Goal: Obtain resource: Download file/media

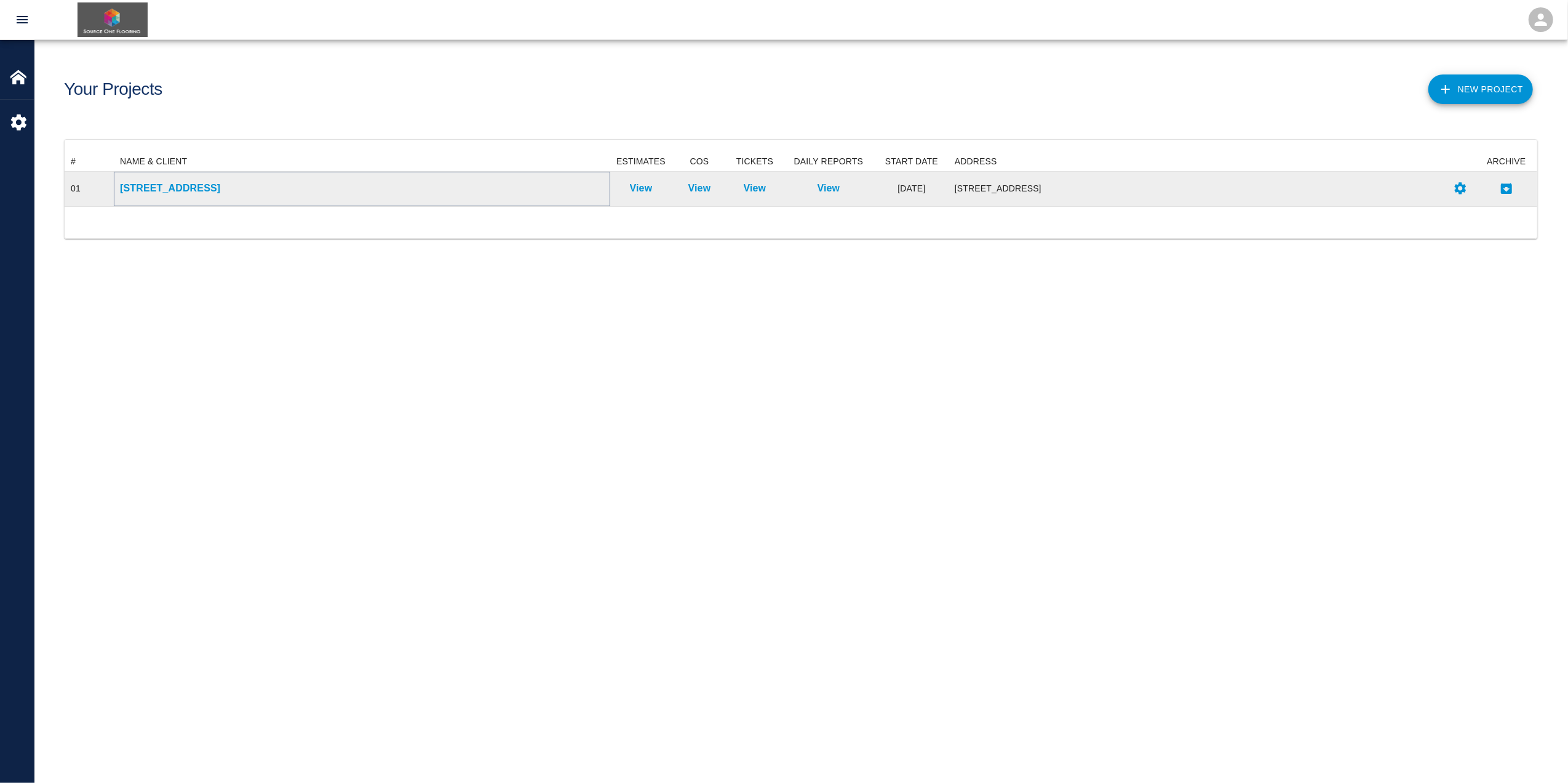
click at [401, 184] on p "[STREET_ADDRESS]" at bounding box center [362, 188] width 484 height 15
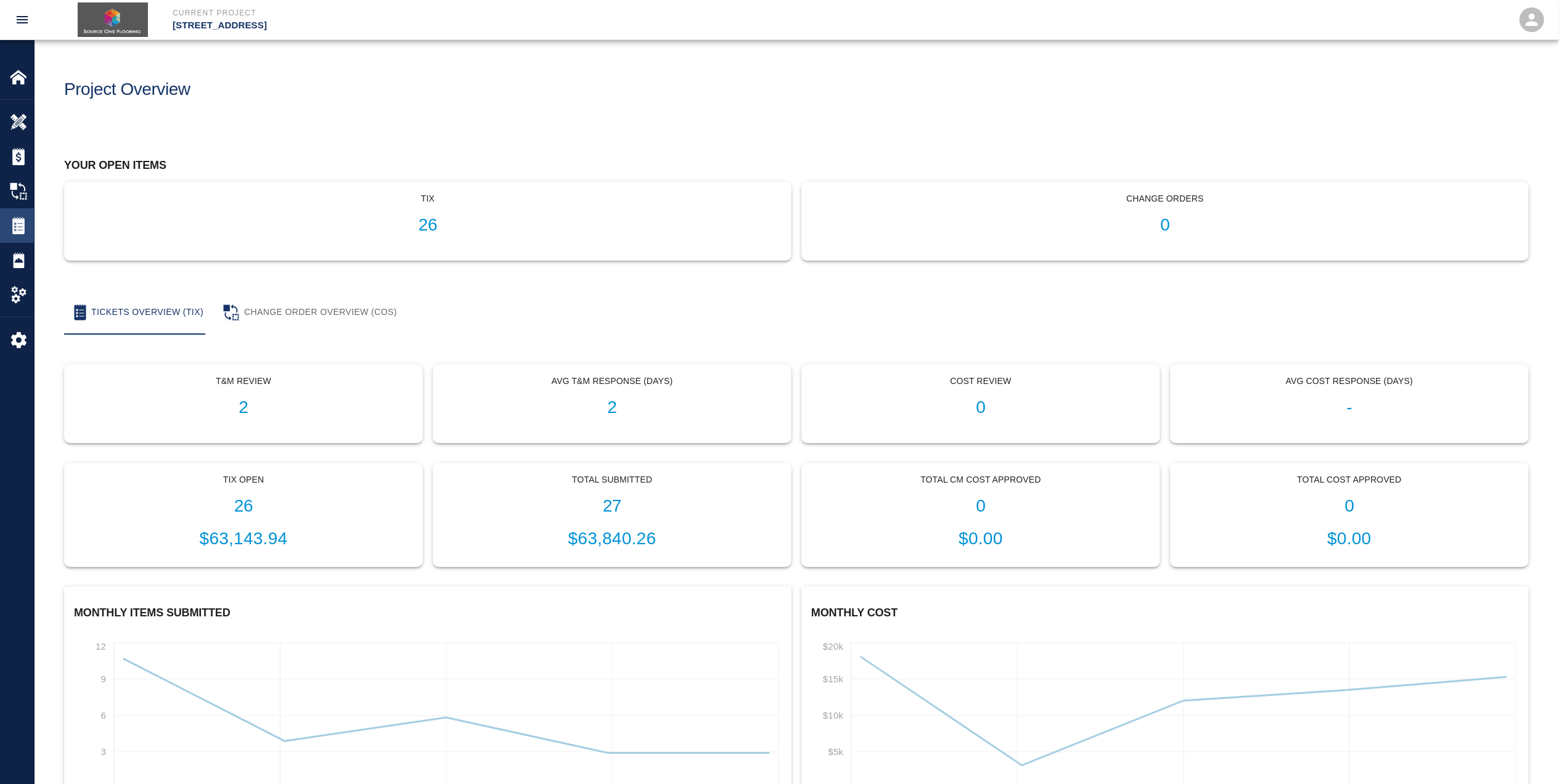
click at [18, 219] on img at bounding box center [18, 225] width 18 height 18
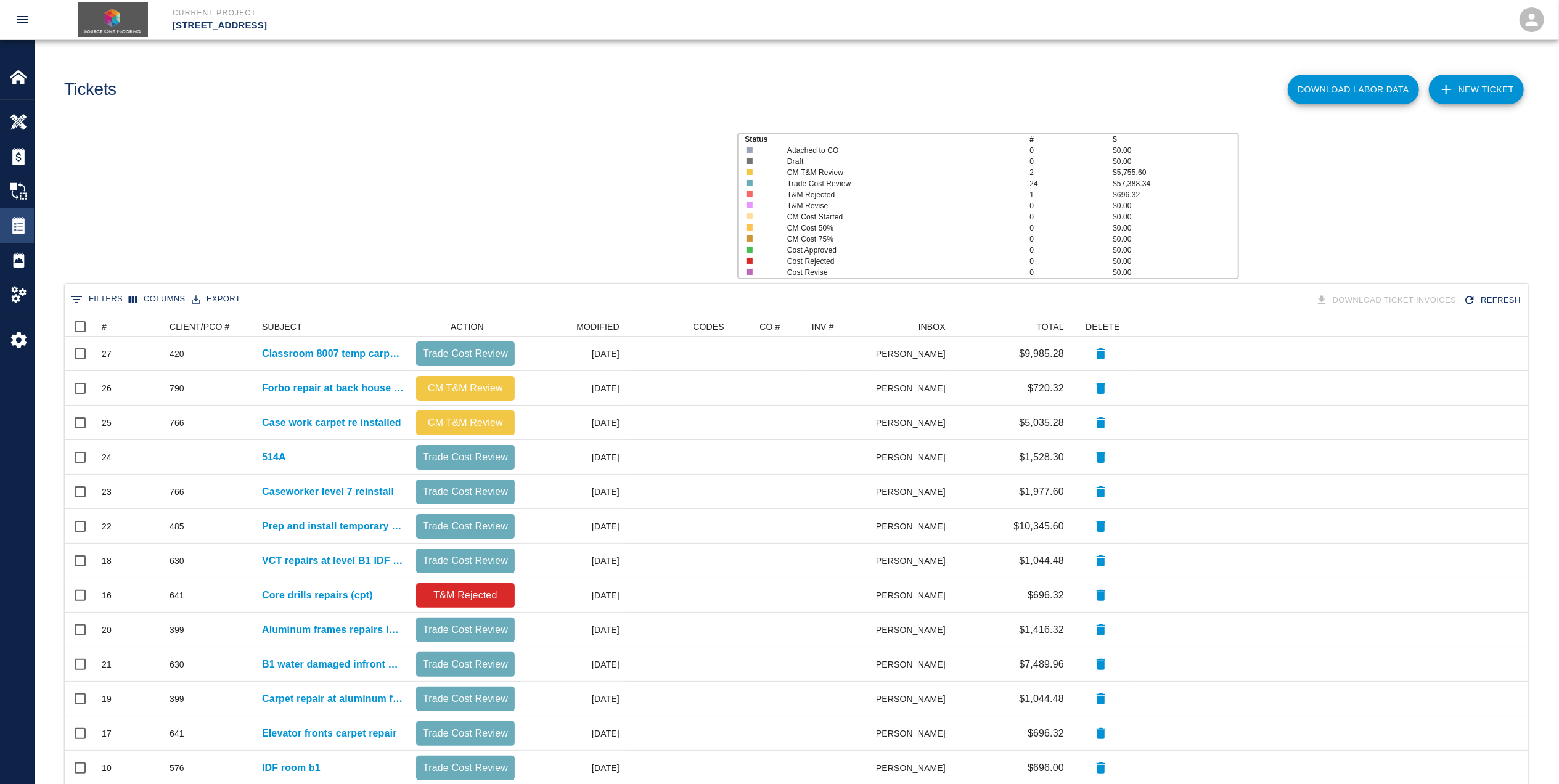
scroll to position [697, 1451]
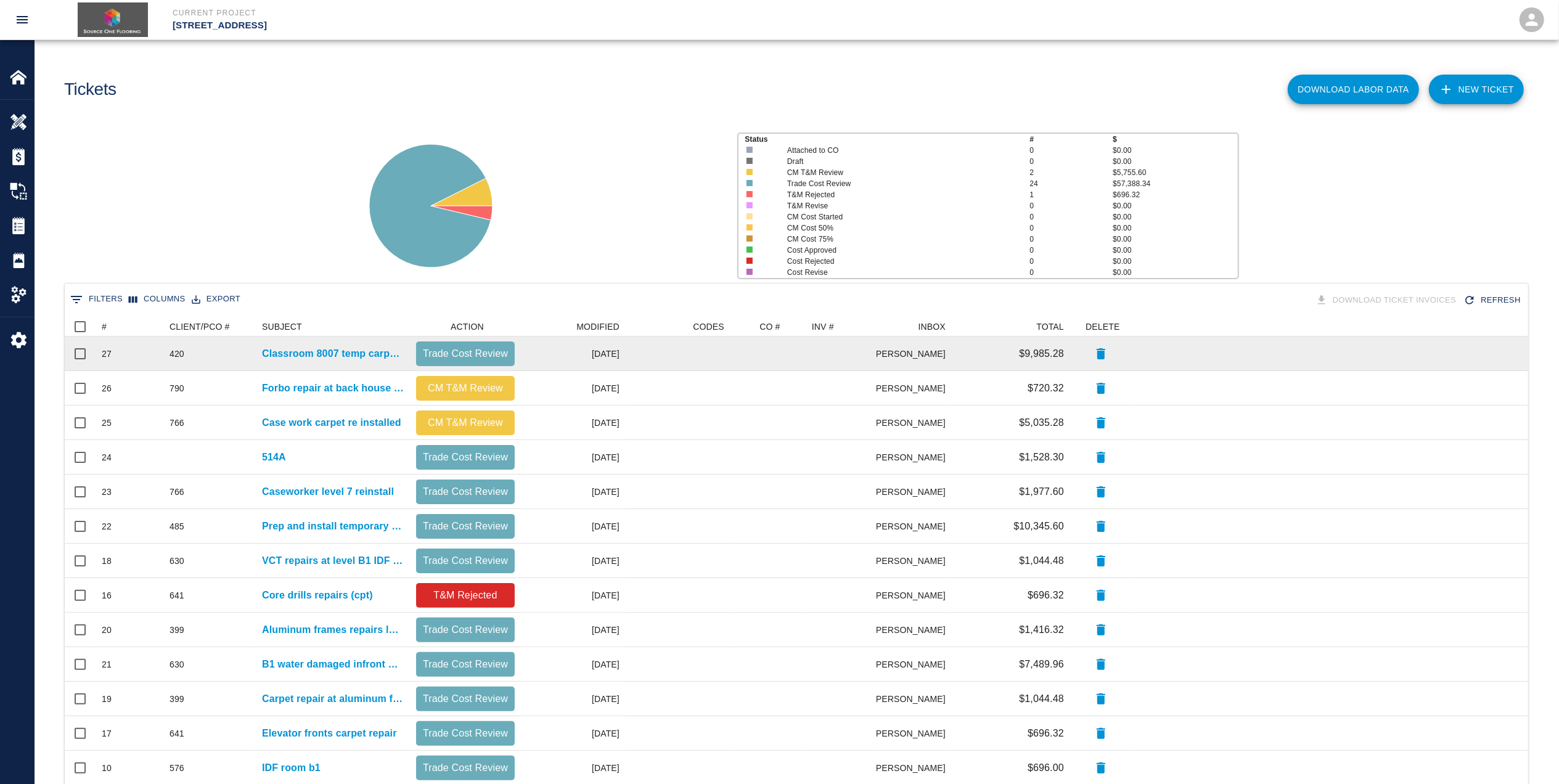
click at [627, 358] on div at bounding box center [678, 353] width 105 height 34
click at [346, 353] on p "Classroom 8007 temp carpet installed" at bounding box center [332, 353] width 142 height 15
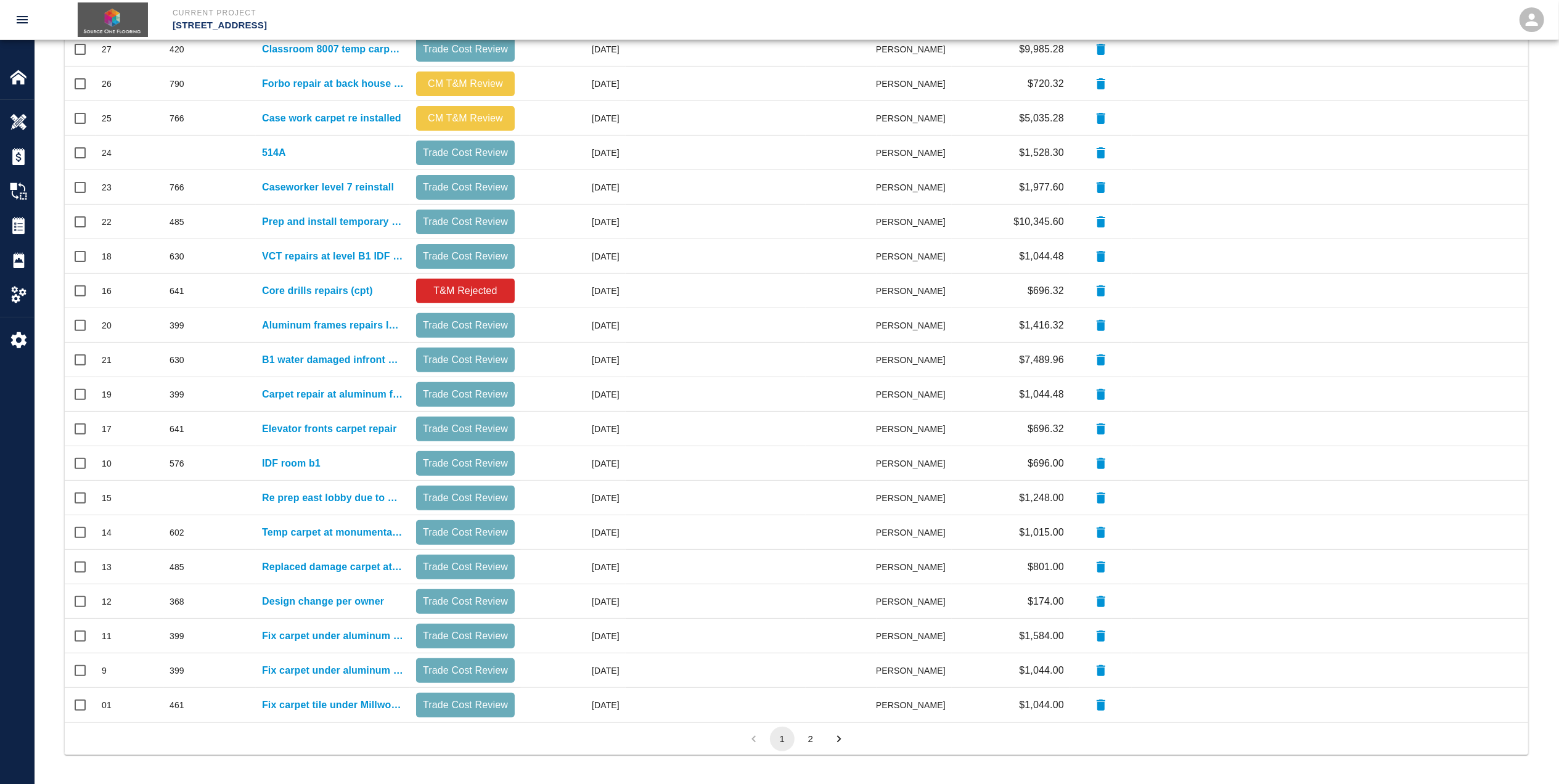
scroll to position [305, 0]
click at [810, 736] on button "2" at bounding box center [811, 738] width 25 height 24
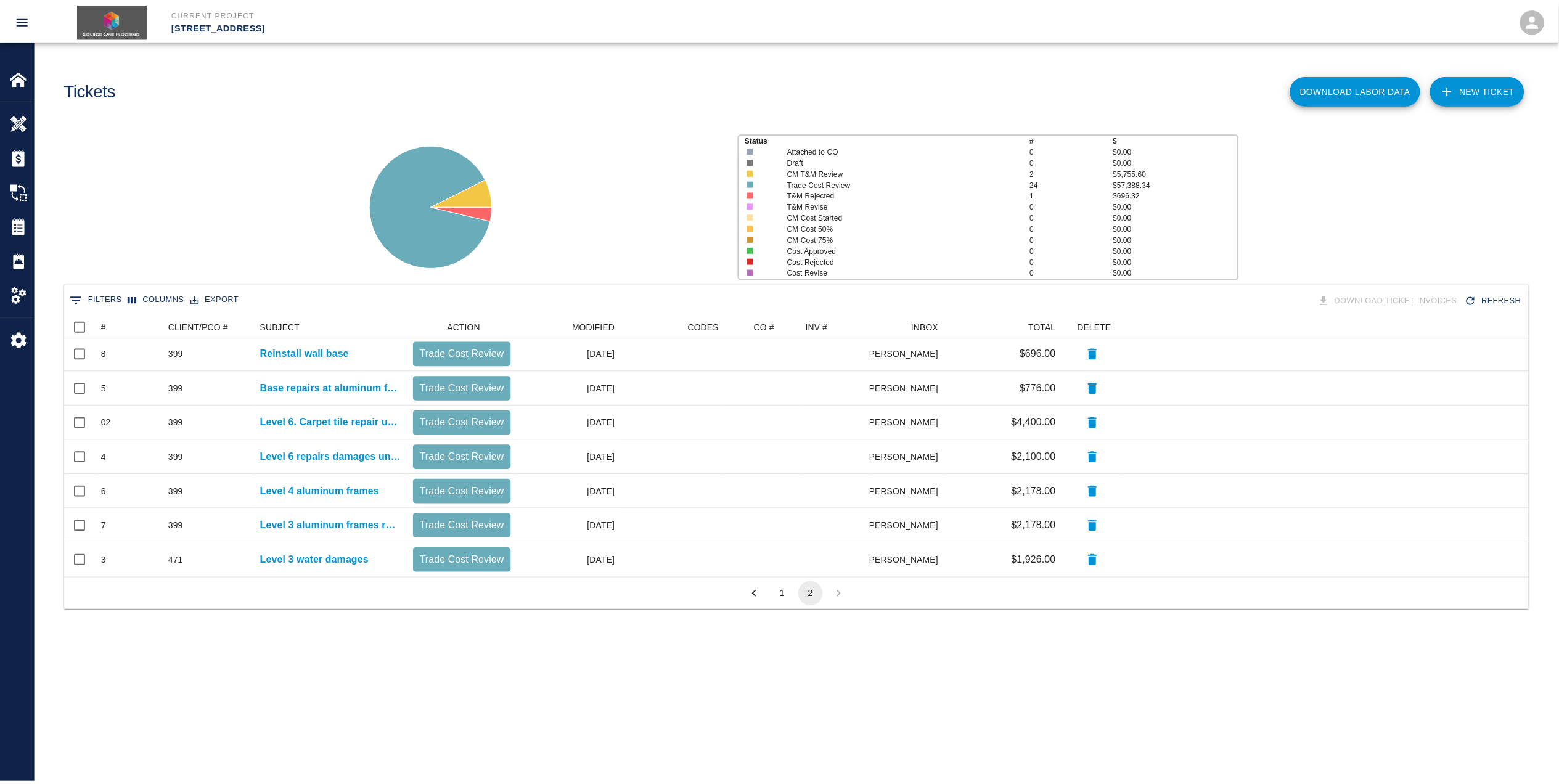
scroll to position [13, 13]
click at [791, 596] on button "1" at bounding box center [788, 594] width 25 height 24
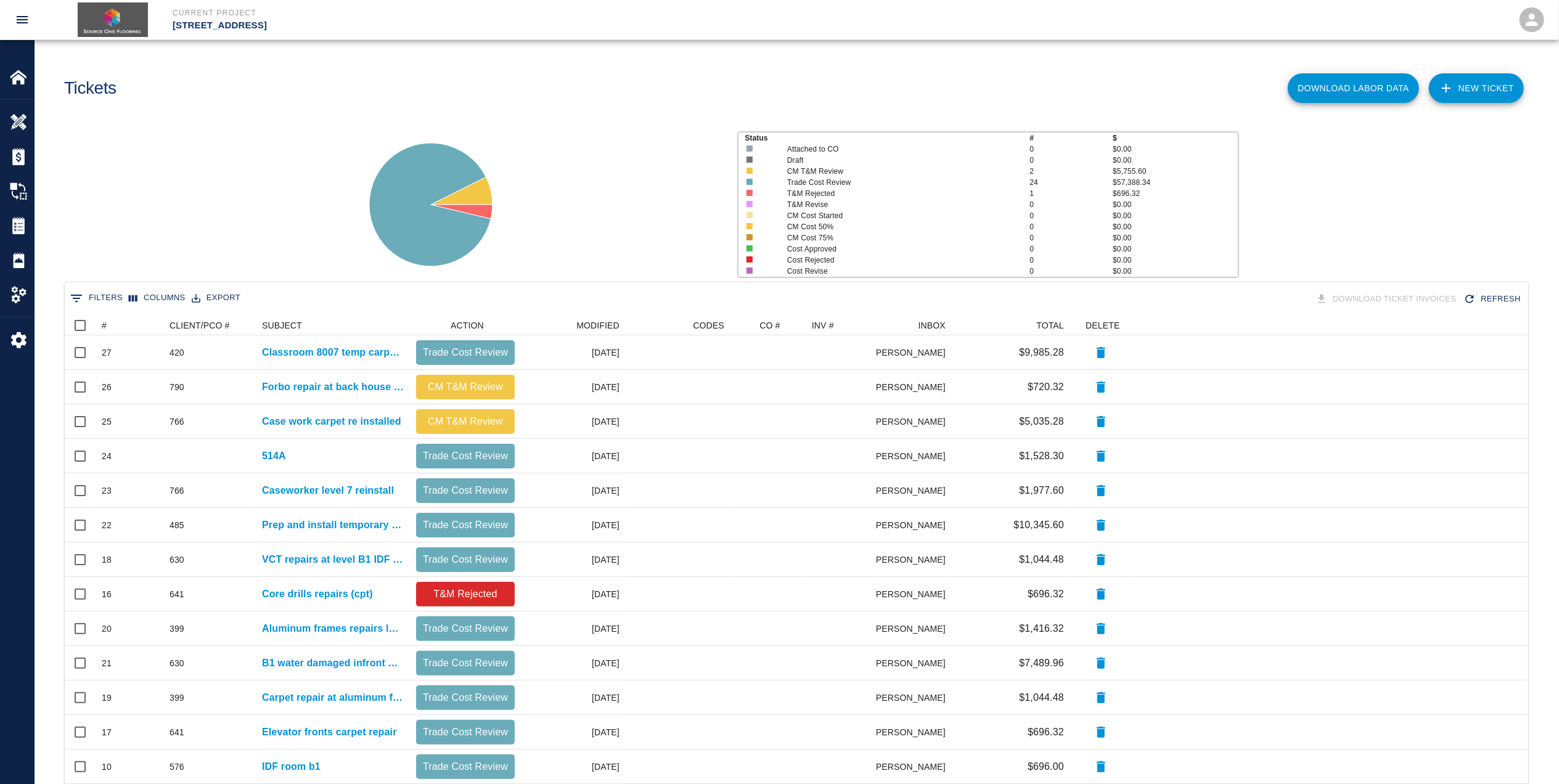
scroll to position [0, 0]
click at [1370, 90] on button "Download Labor Data" at bounding box center [1353, 89] width 131 height 30
click at [1357, 302] on div "Download Ticket Invoices" at bounding box center [1387, 300] width 149 height 21
click at [1477, 309] on button "Refresh" at bounding box center [1493, 300] width 64 height 21
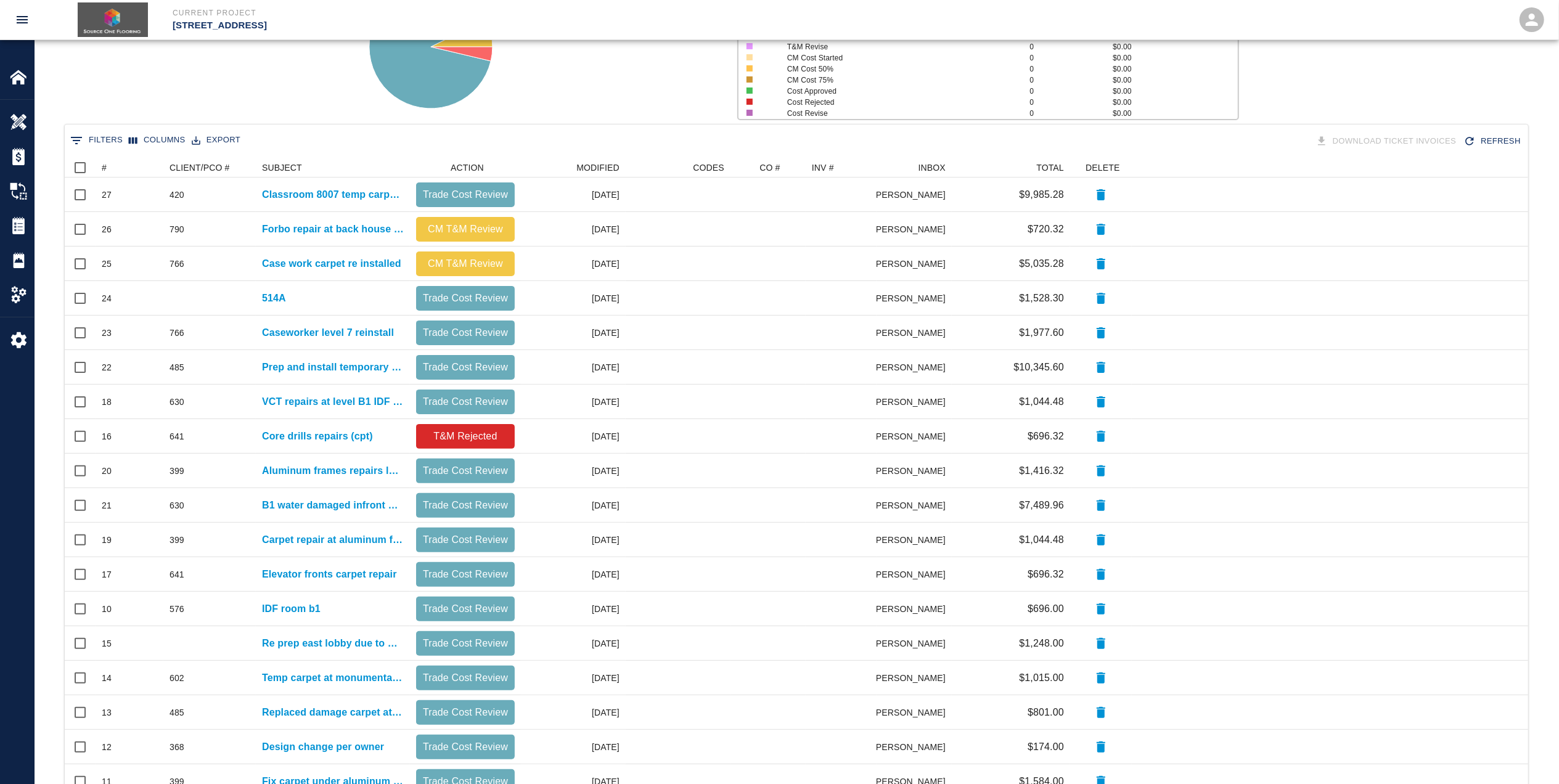
scroll to position [305, 0]
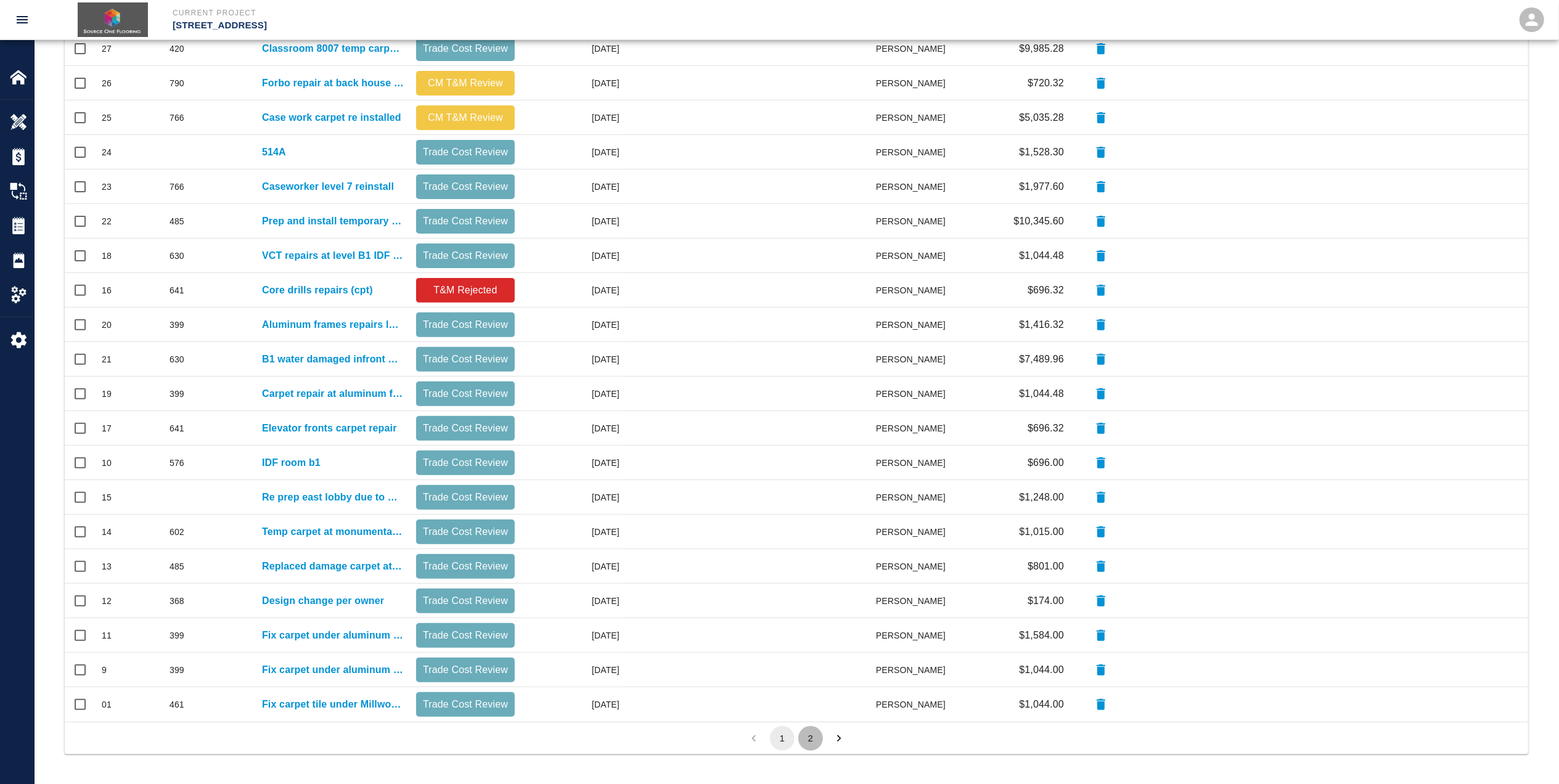
click at [810, 727] on button "2" at bounding box center [811, 738] width 25 height 24
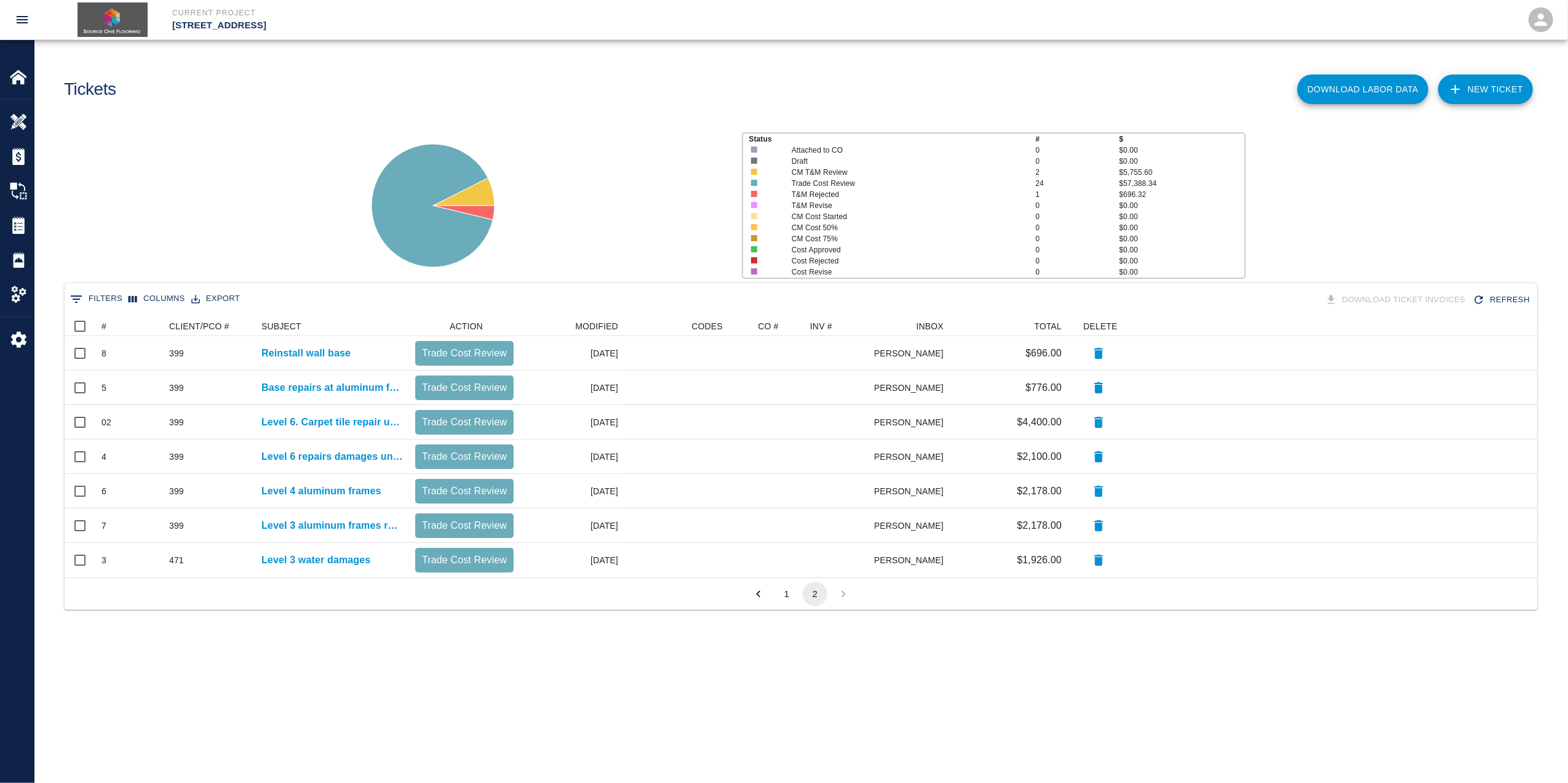
click at [1361, 91] on button "Download Labor Data" at bounding box center [1362, 89] width 131 height 30
click at [790, 596] on button "1" at bounding box center [787, 593] width 24 height 24
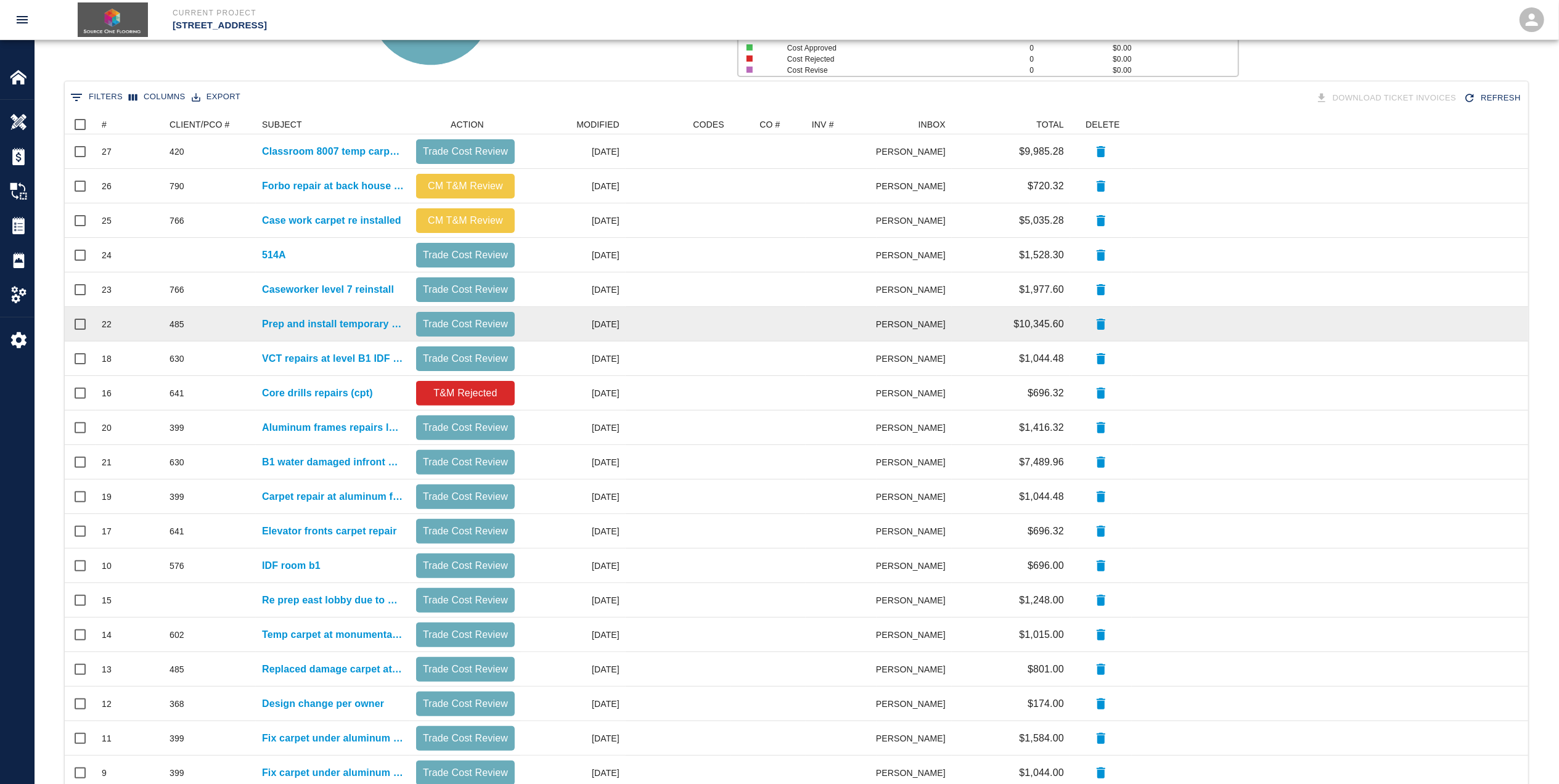
scroll to position [305, 0]
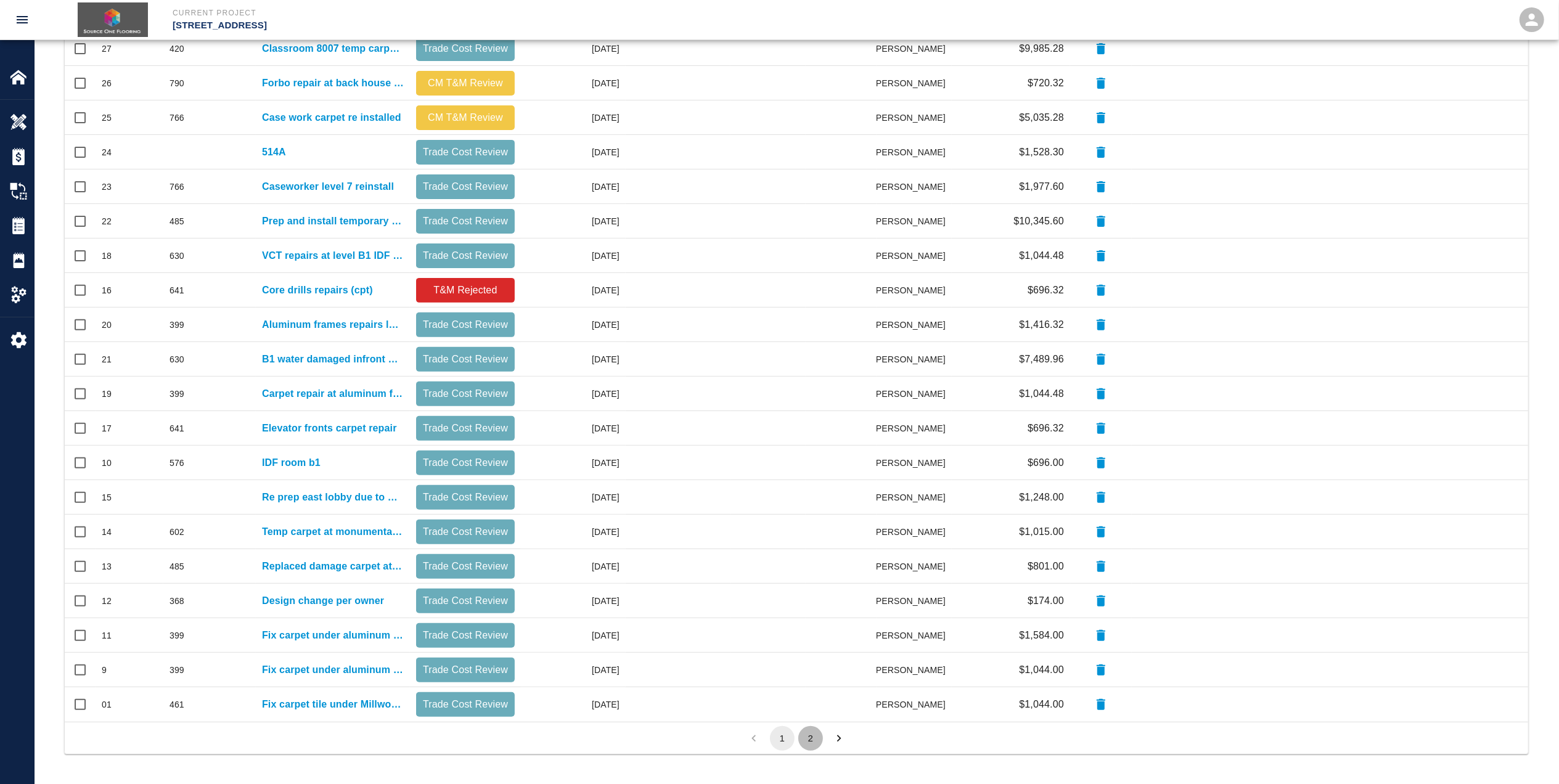
click at [807, 738] on button "2" at bounding box center [811, 738] width 25 height 24
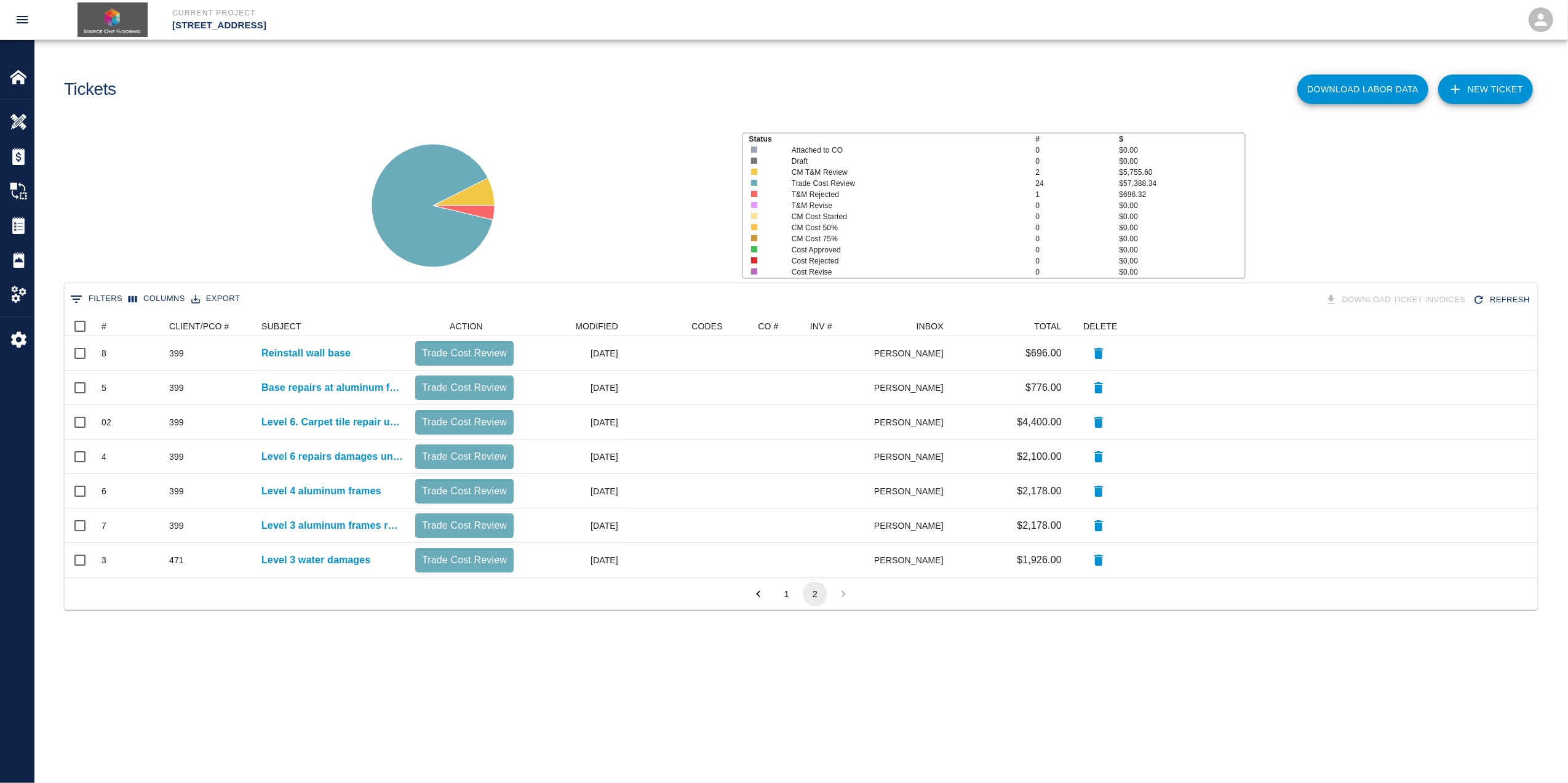
click at [783, 600] on button "1" at bounding box center [787, 593] width 24 height 24
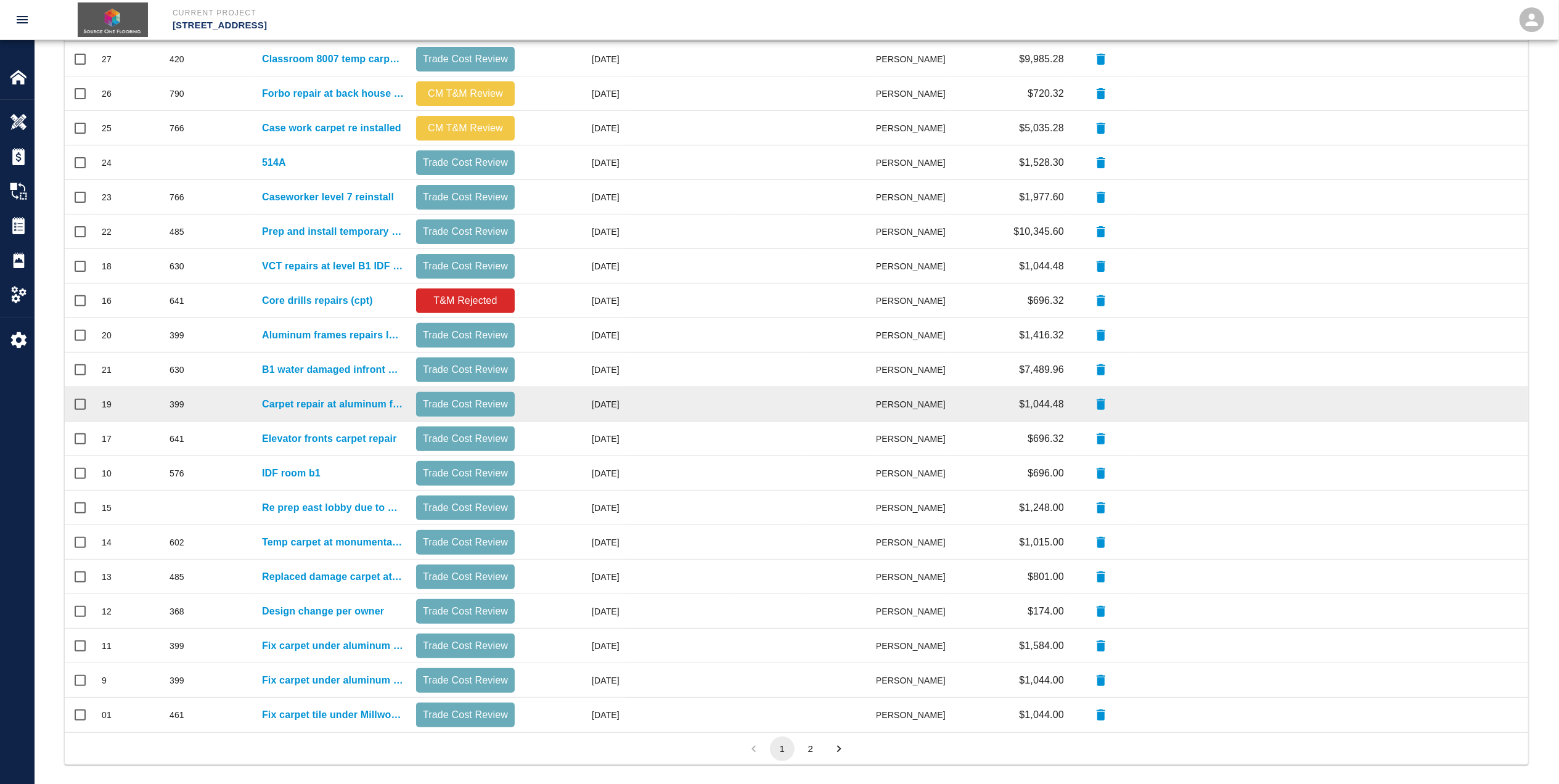
scroll to position [305, 0]
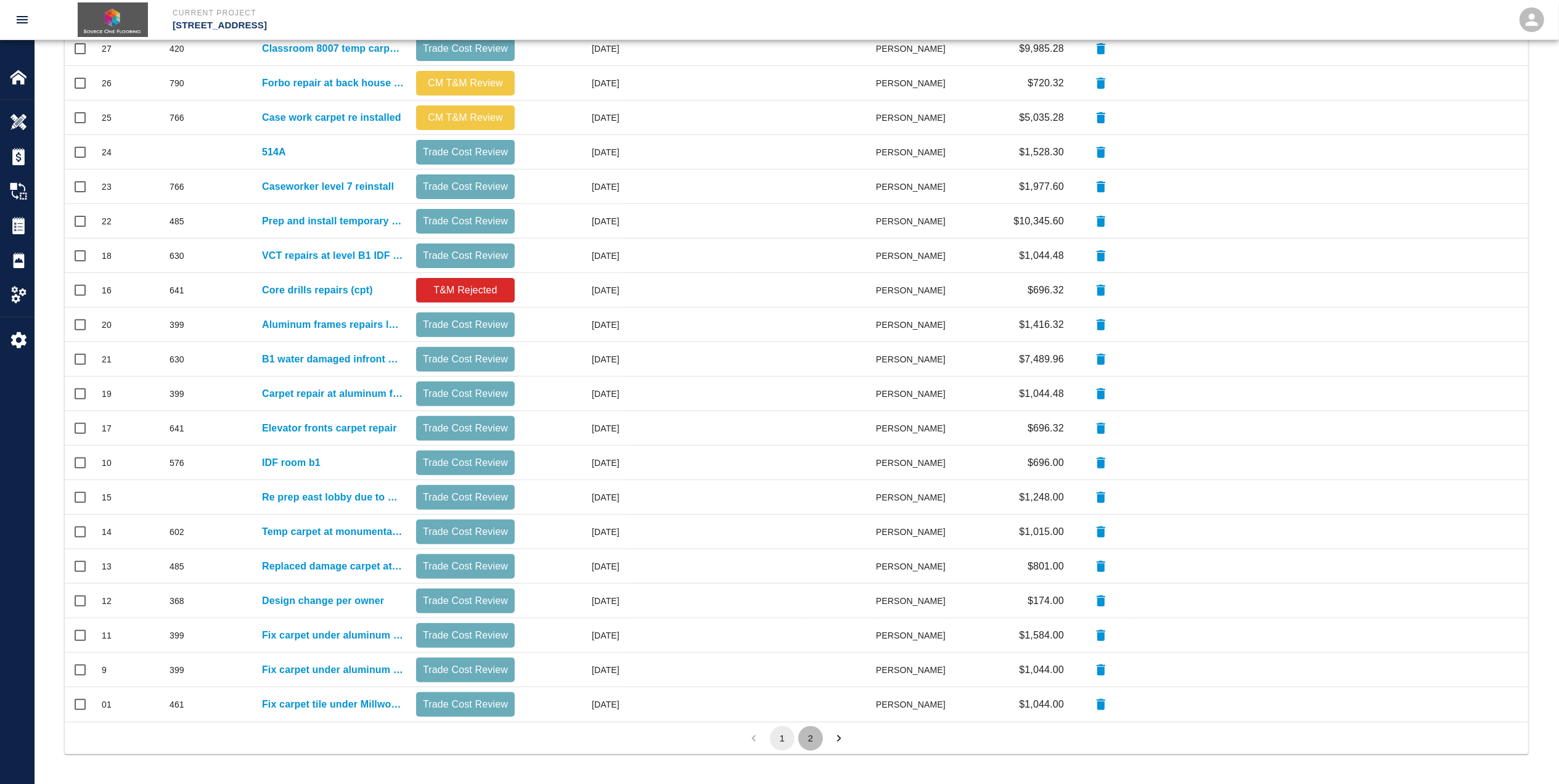
click at [814, 742] on button "2" at bounding box center [811, 738] width 25 height 24
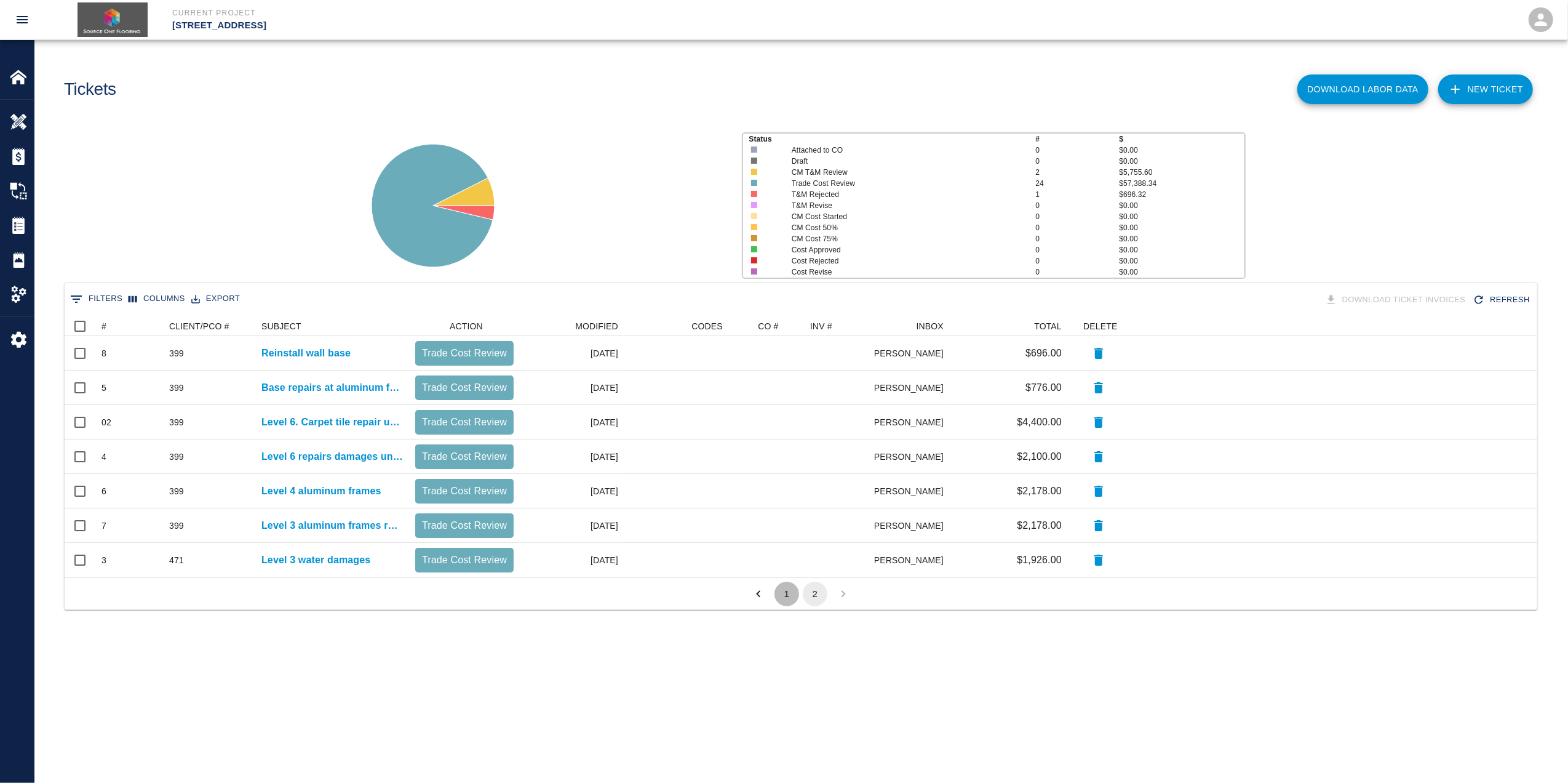
click at [777, 593] on button "1" at bounding box center [787, 593] width 24 height 24
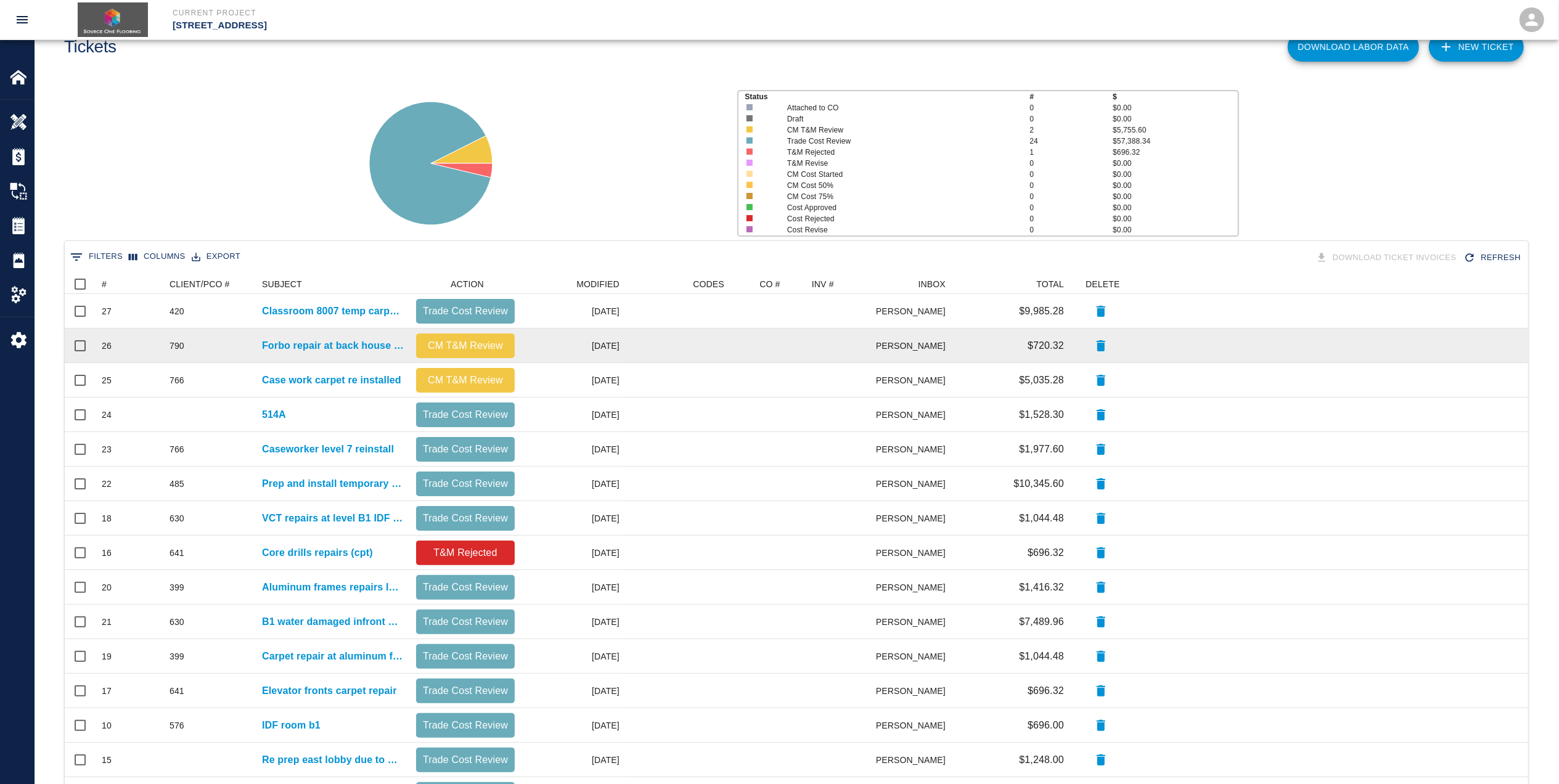
scroll to position [0, 0]
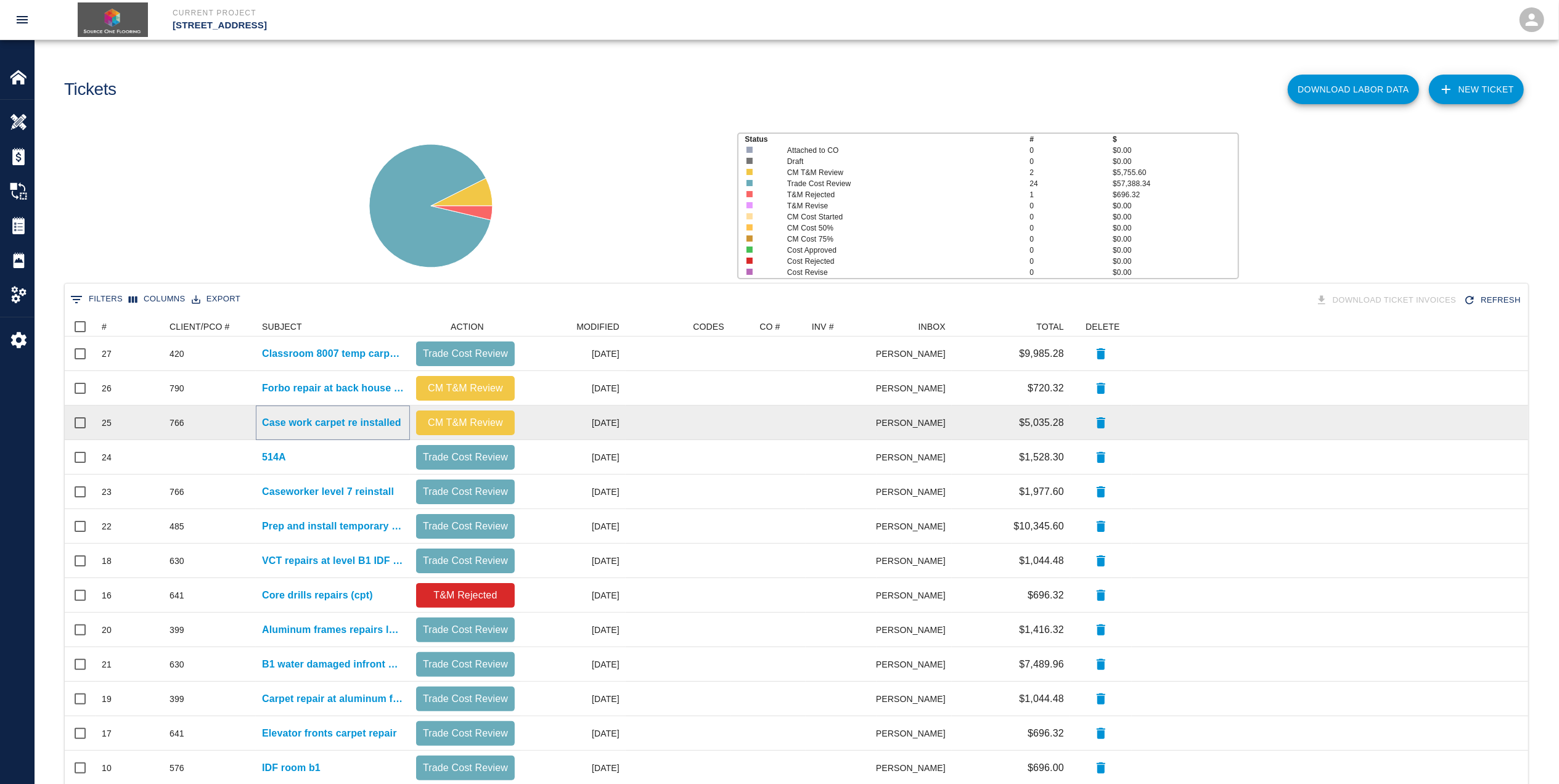
click at [371, 415] on p "Case work carpet re installed" at bounding box center [332, 422] width 139 height 15
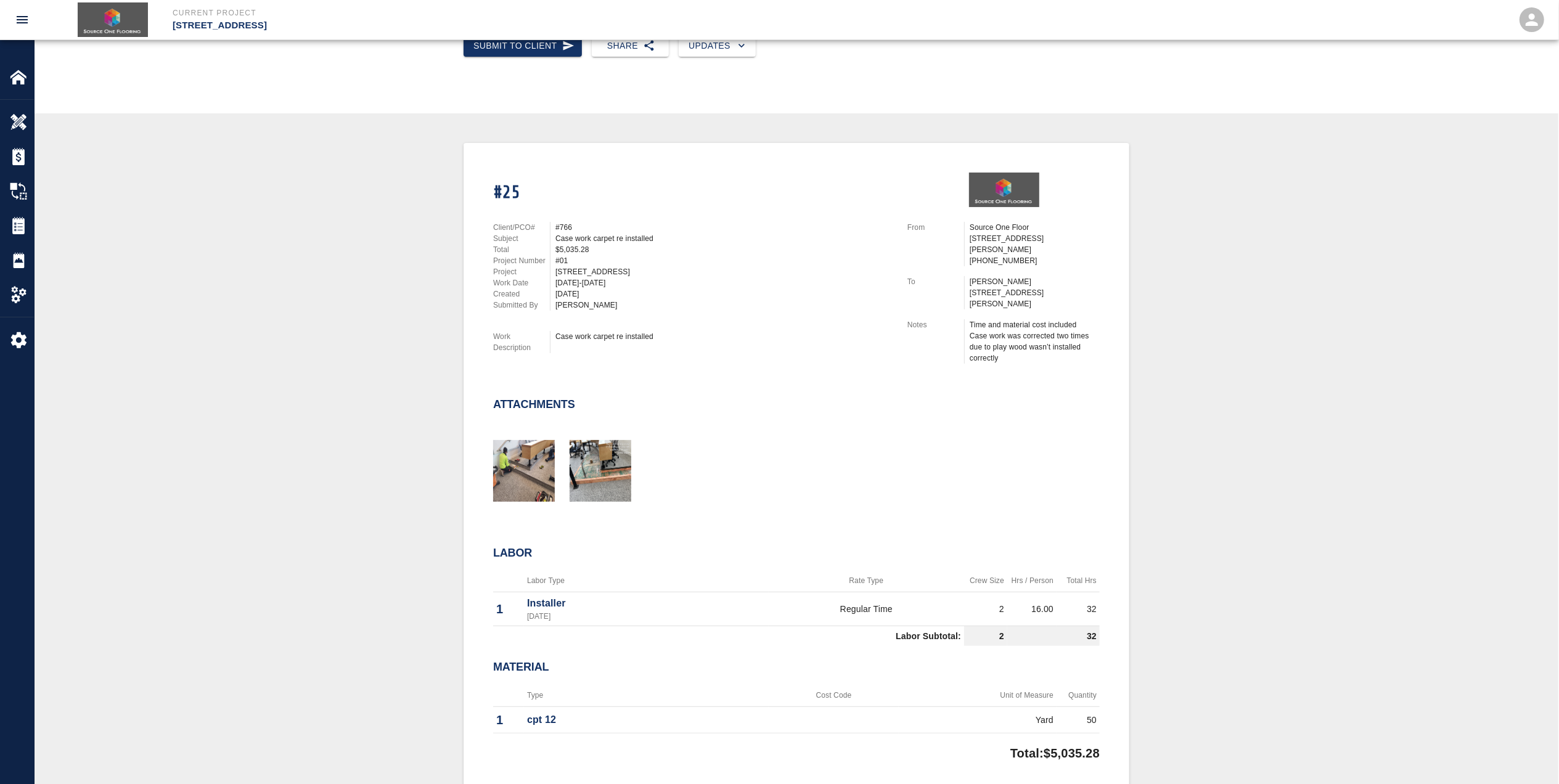
scroll to position [247, 0]
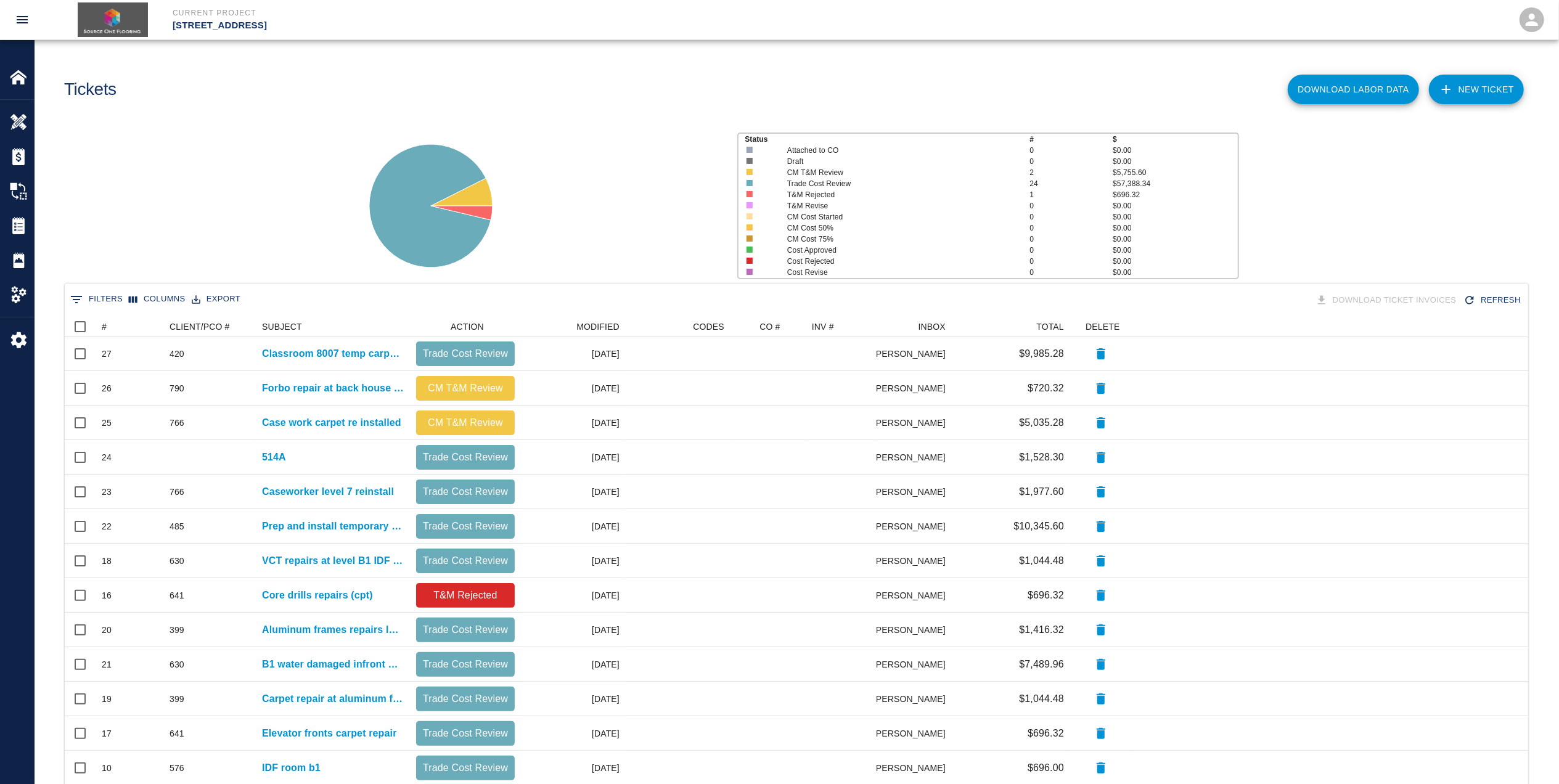
scroll to position [697, 1451]
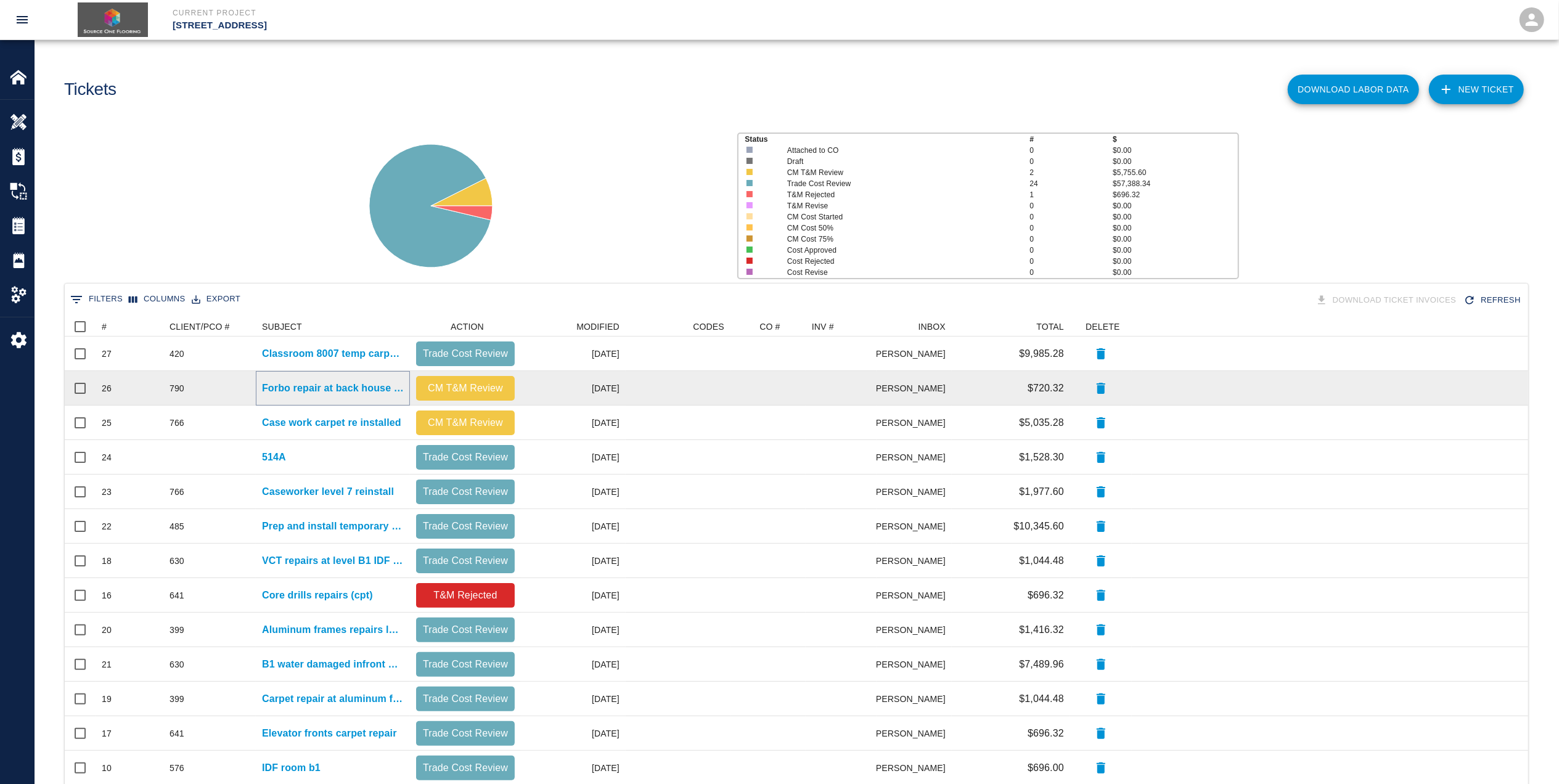
click at [305, 382] on p "Forbo repair at back house corridor" at bounding box center [332, 387] width 142 height 15
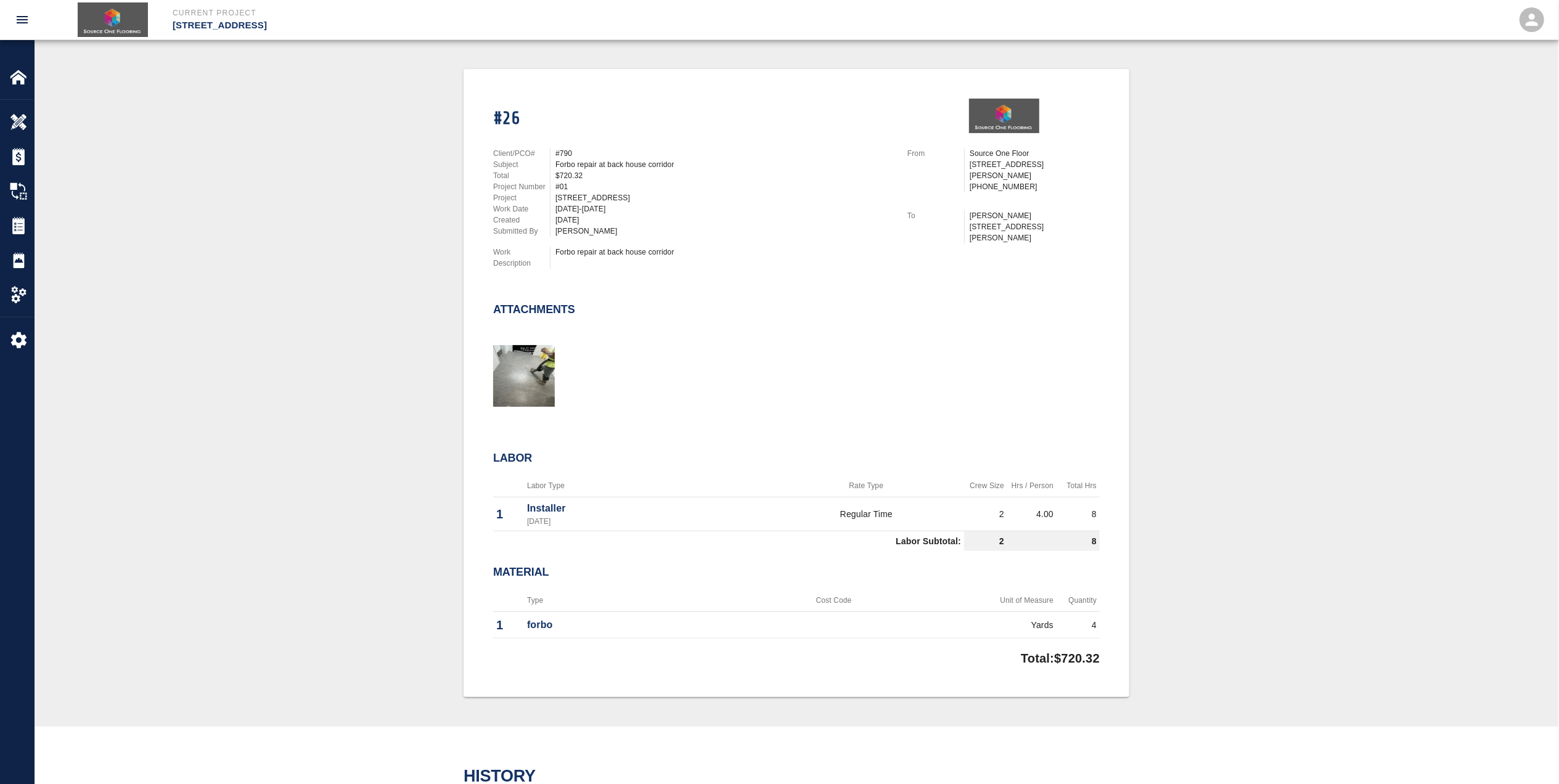
scroll to position [247, 0]
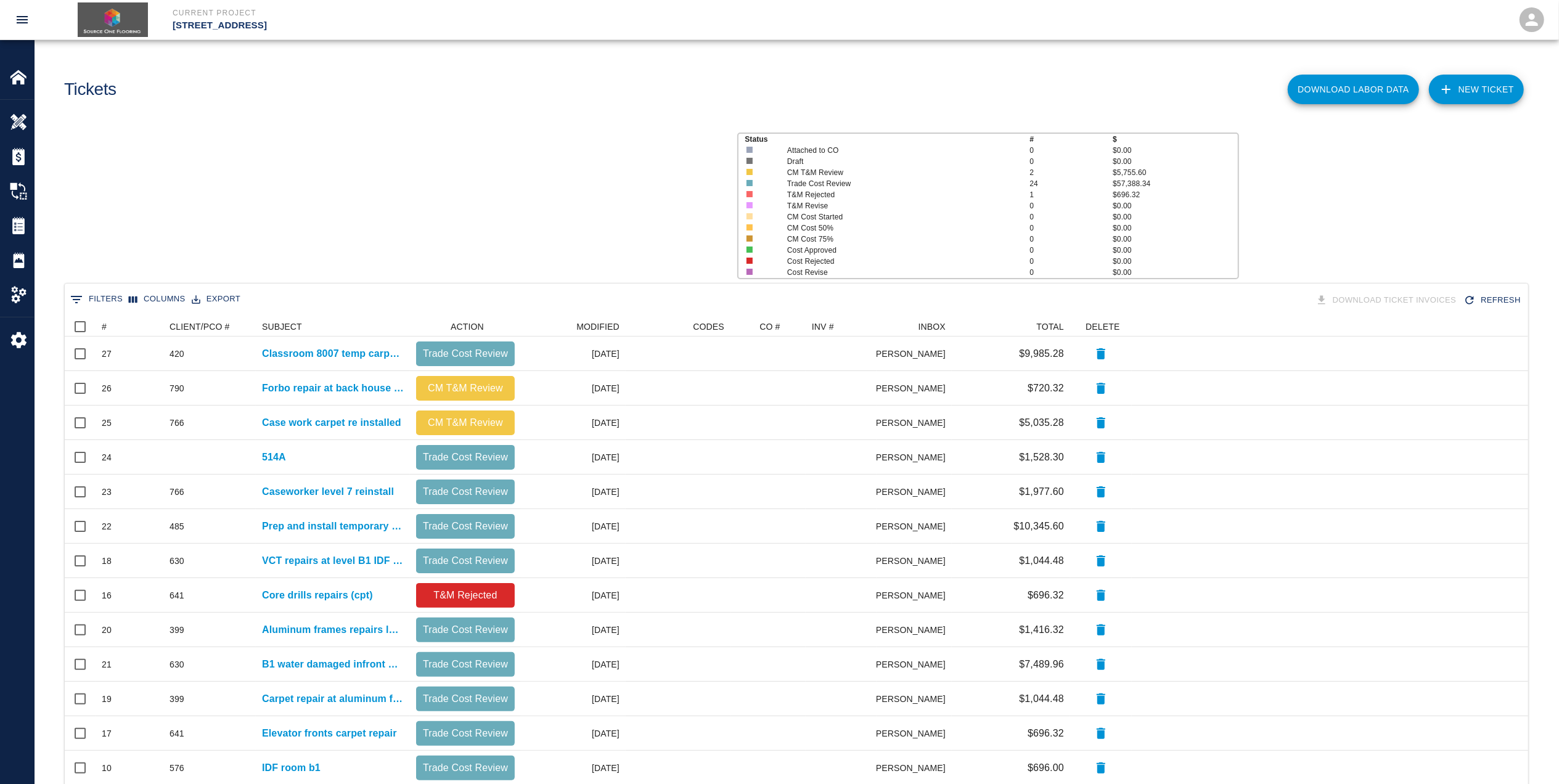
scroll to position [697, 1451]
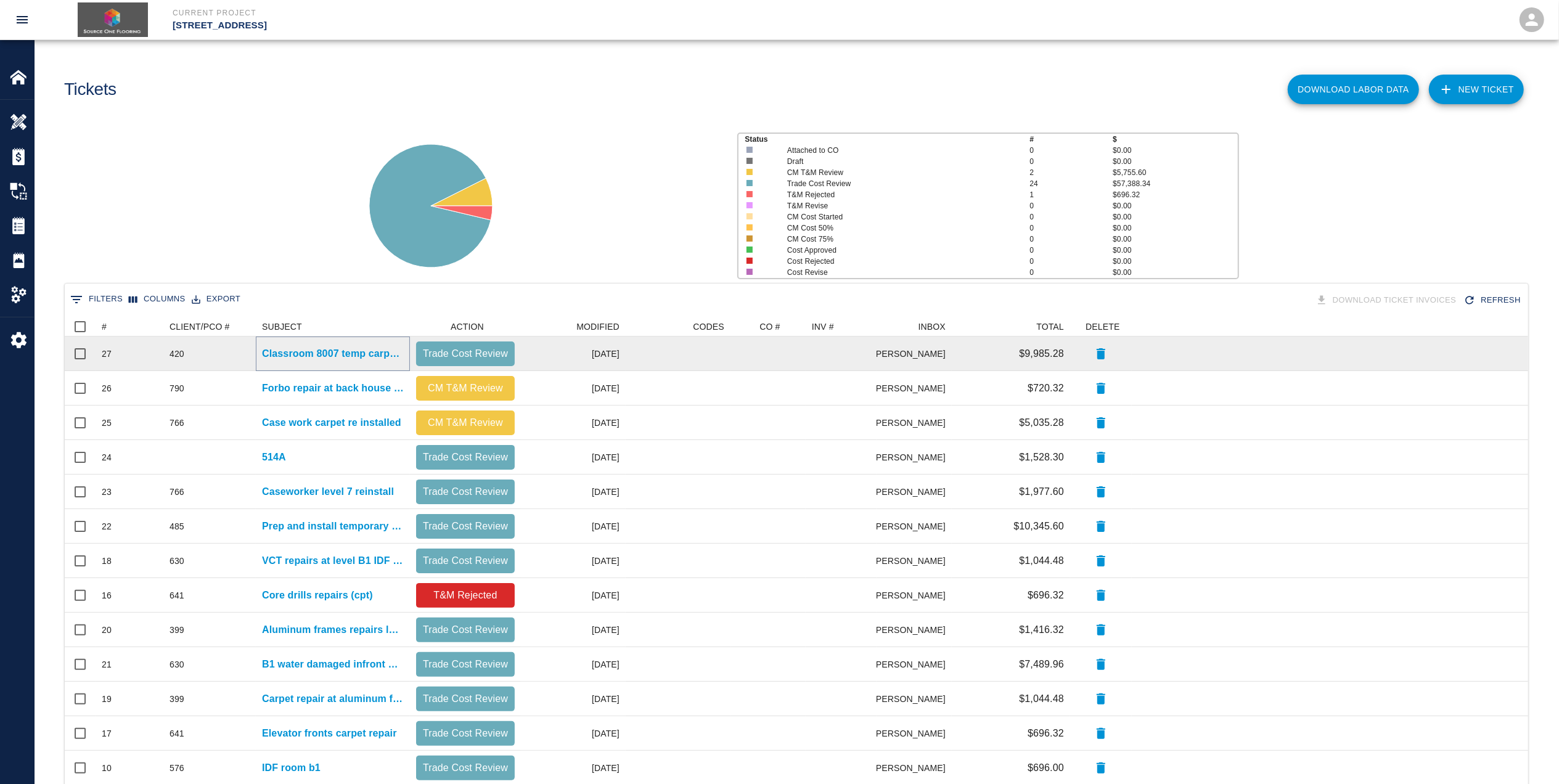
click at [370, 358] on p "Classroom 8007 temp carpet installed" at bounding box center [332, 353] width 142 height 15
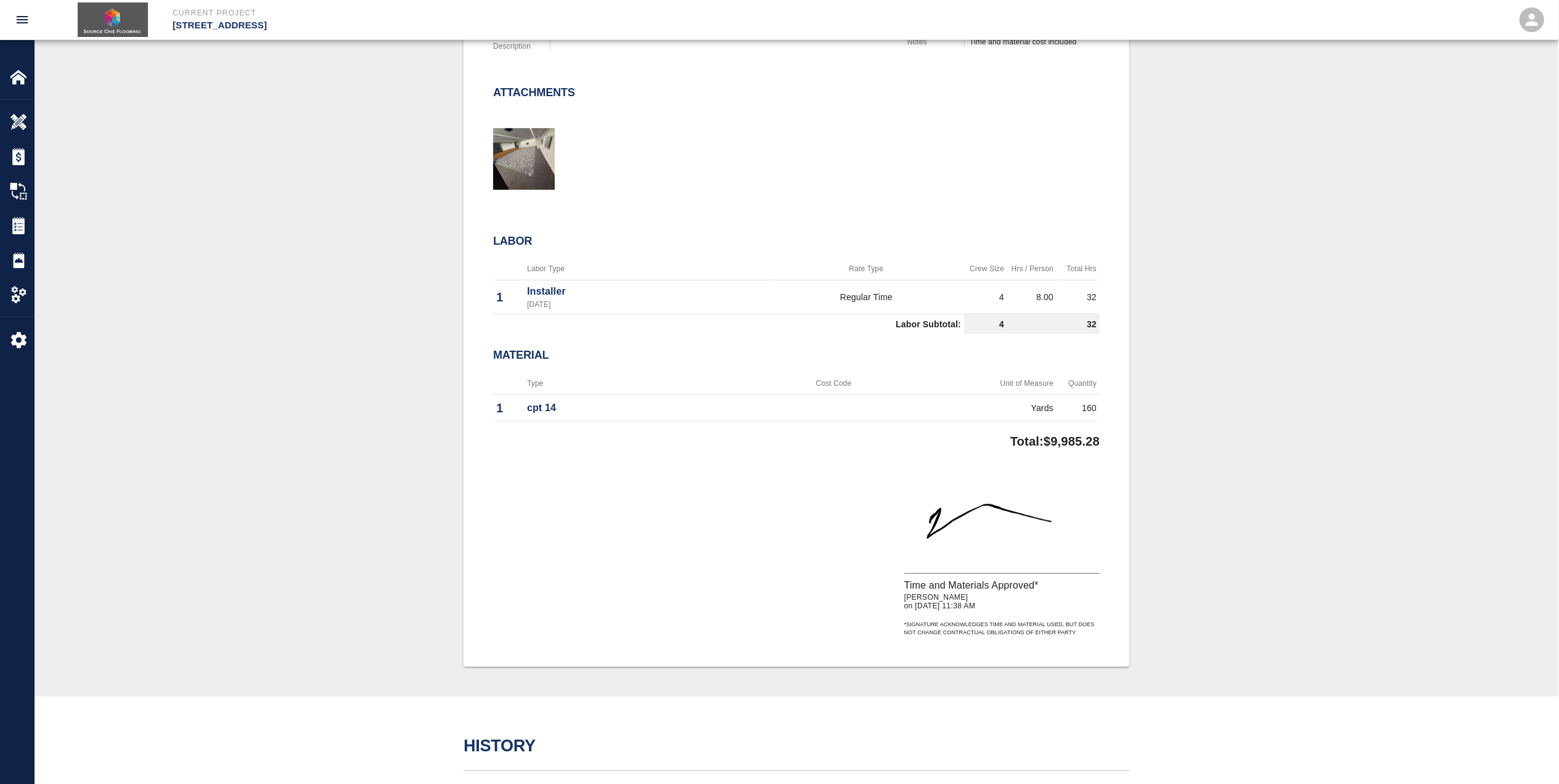
scroll to position [493, 0]
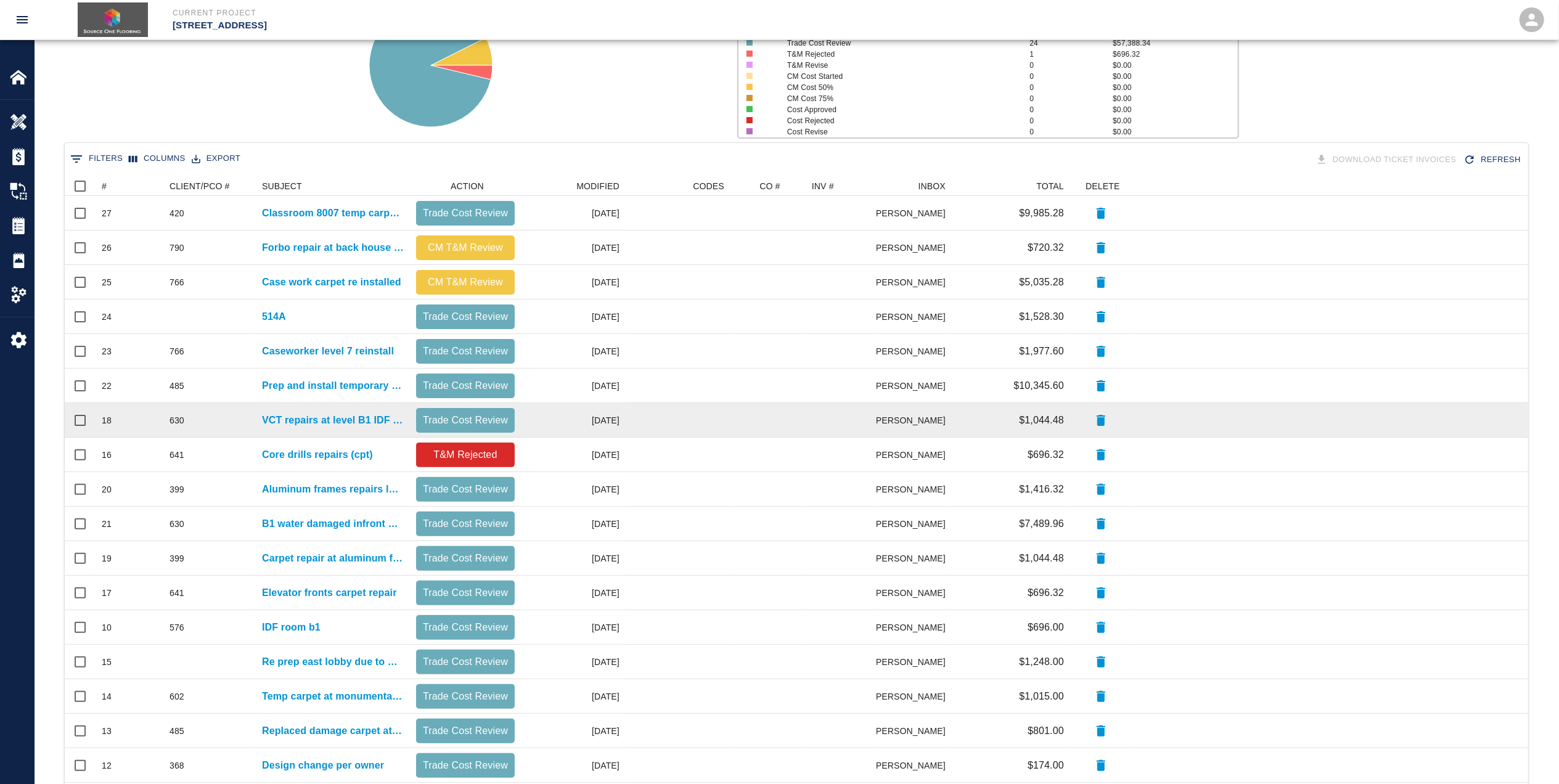
scroll to position [305, 0]
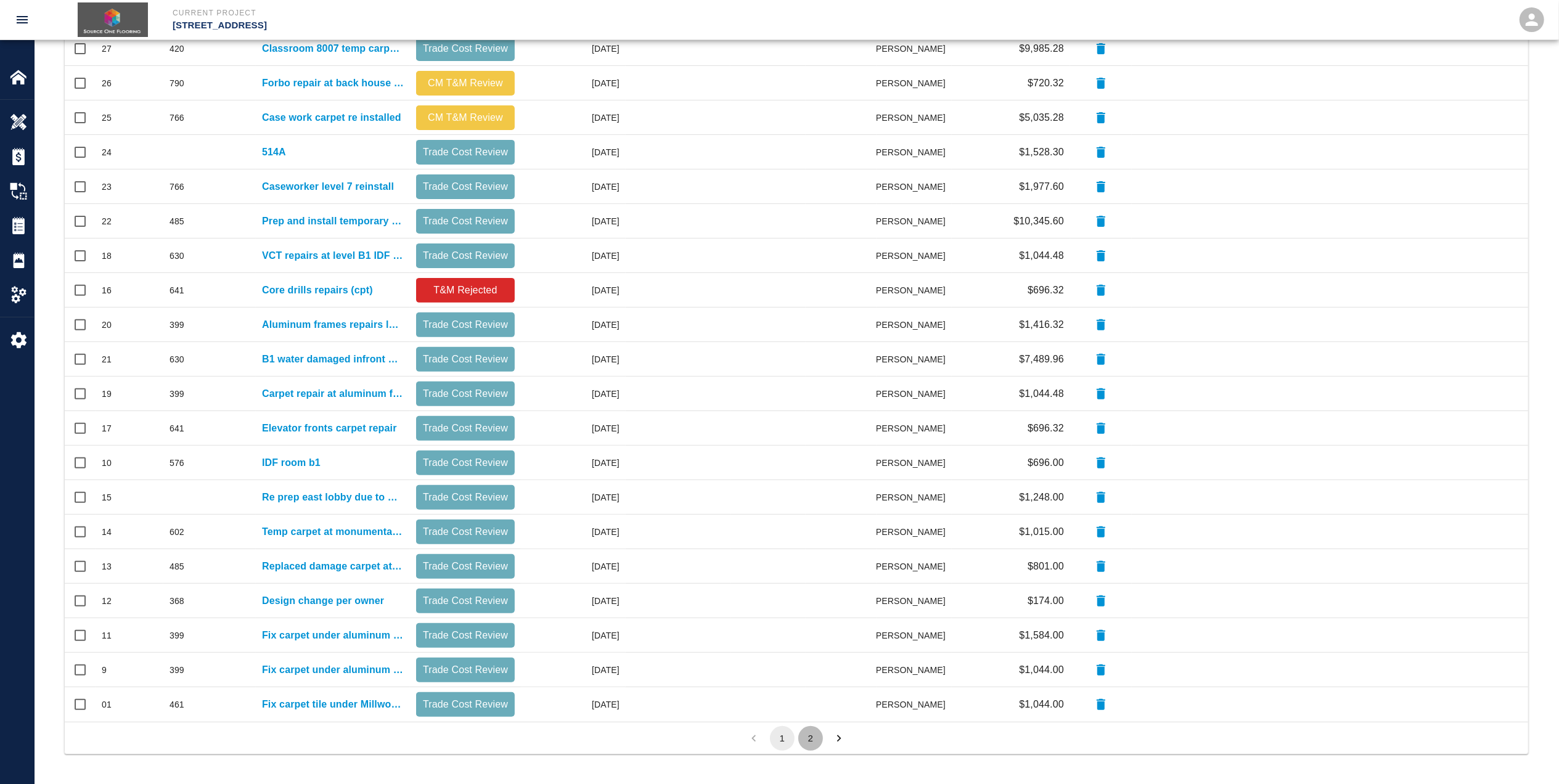
click at [804, 734] on button "2" at bounding box center [811, 738] width 25 height 24
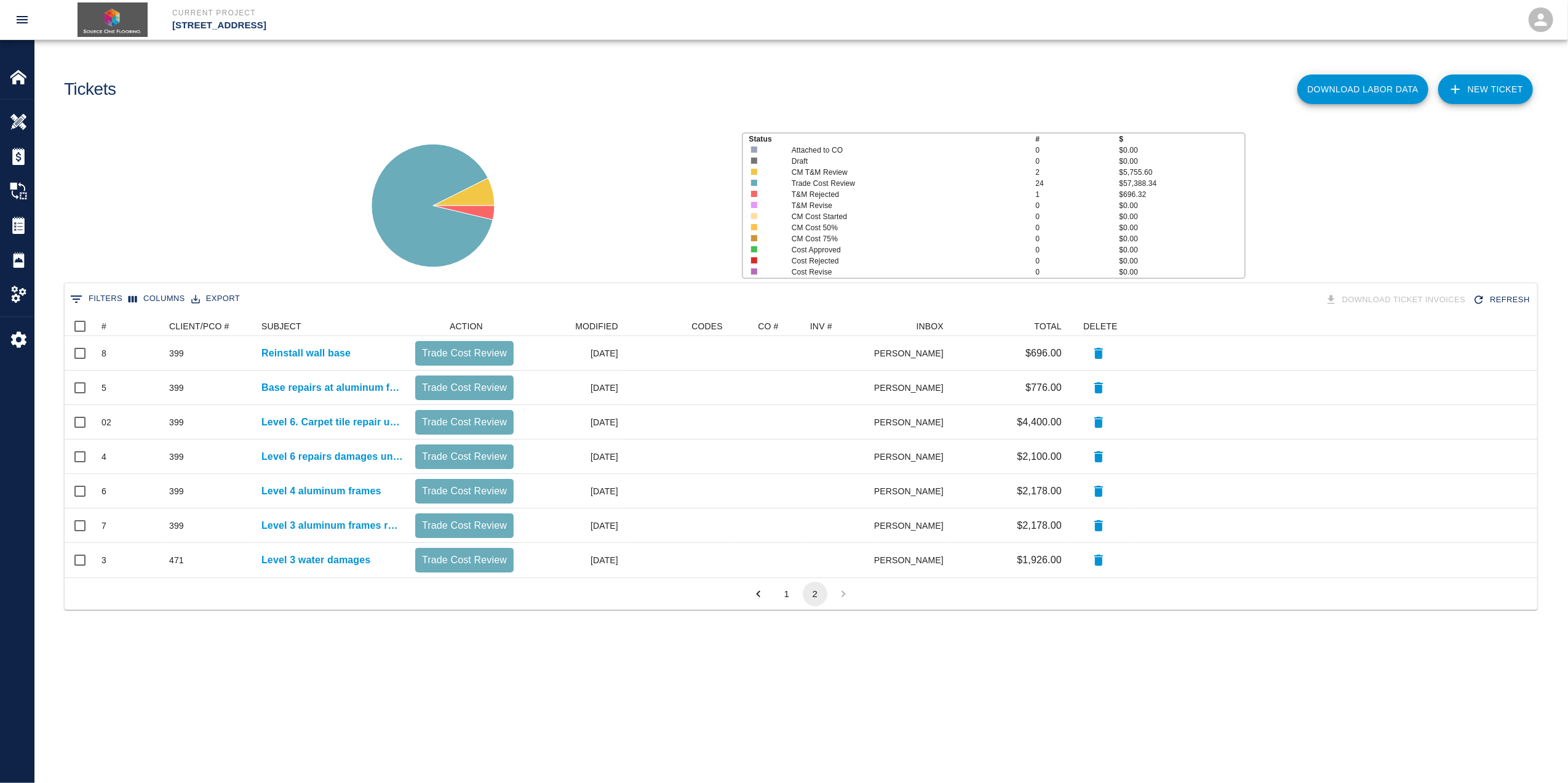
click at [1381, 89] on button "Download Labor Data" at bounding box center [1362, 89] width 131 height 30
click at [792, 593] on button "1" at bounding box center [787, 593] width 24 height 24
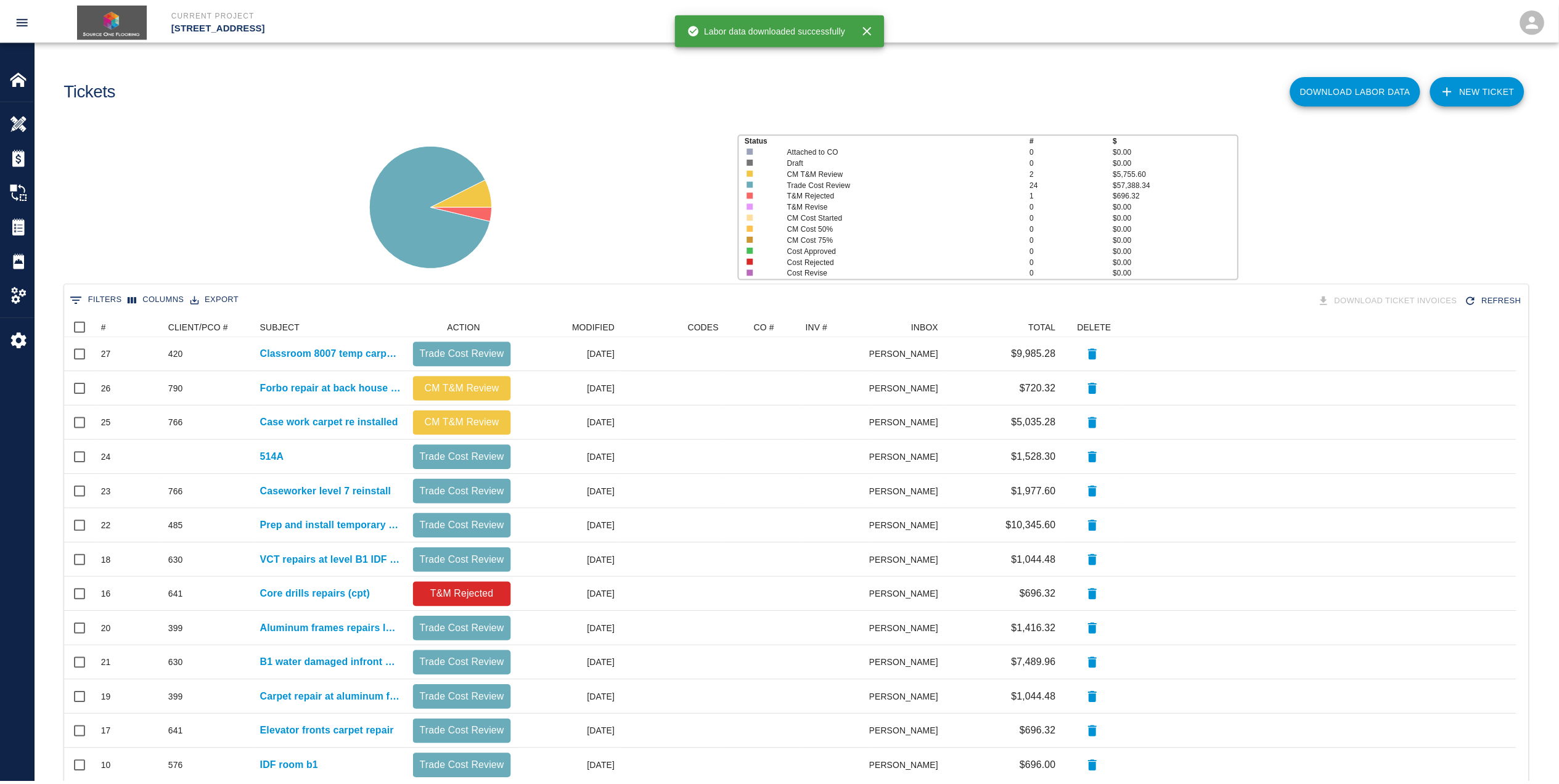
scroll to position [697, 1451]
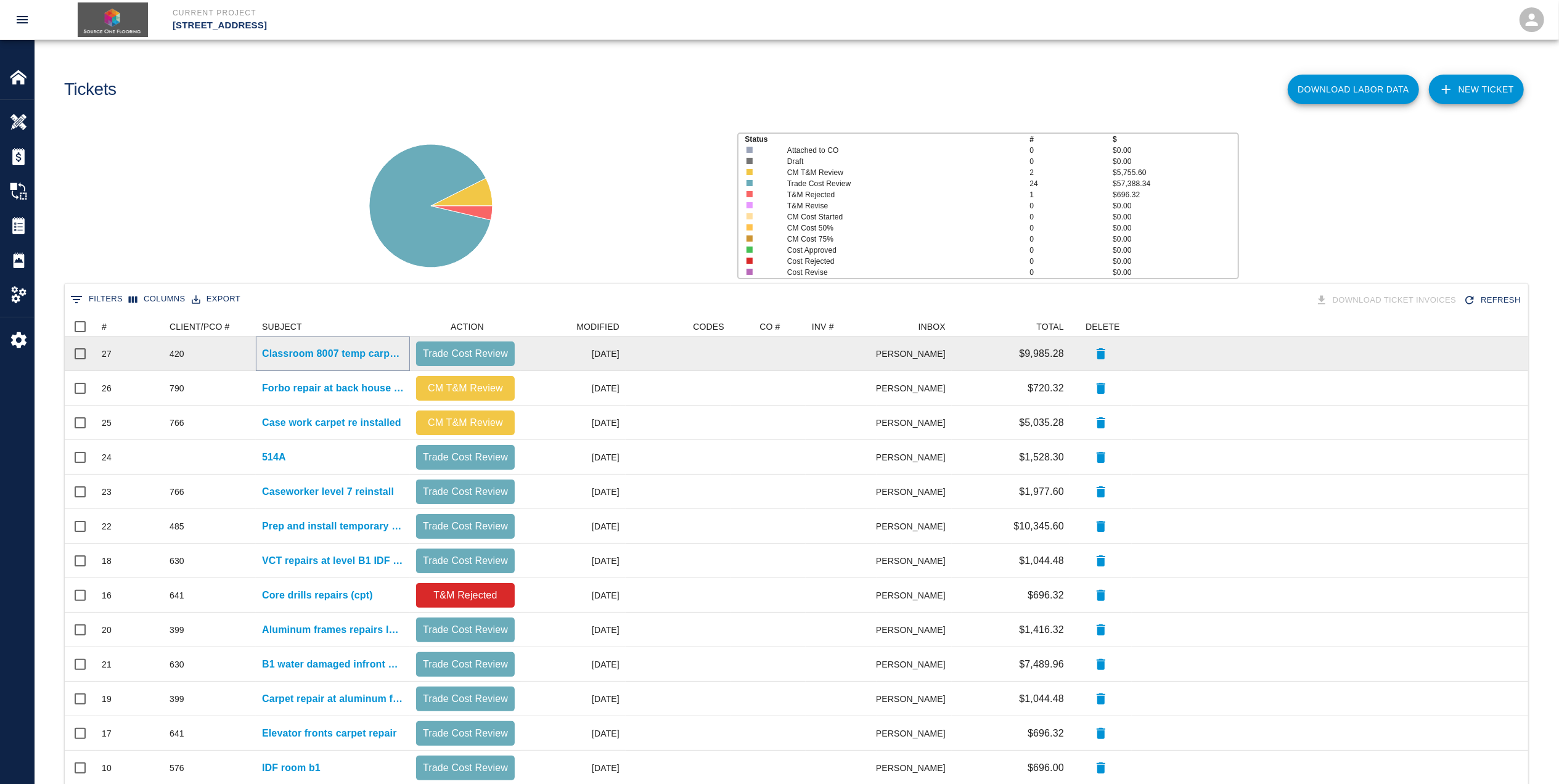
click at [383, 354] on p "Classroom 8007 temp carpet installed" at bounding box center [332, 353] width 142 height 15
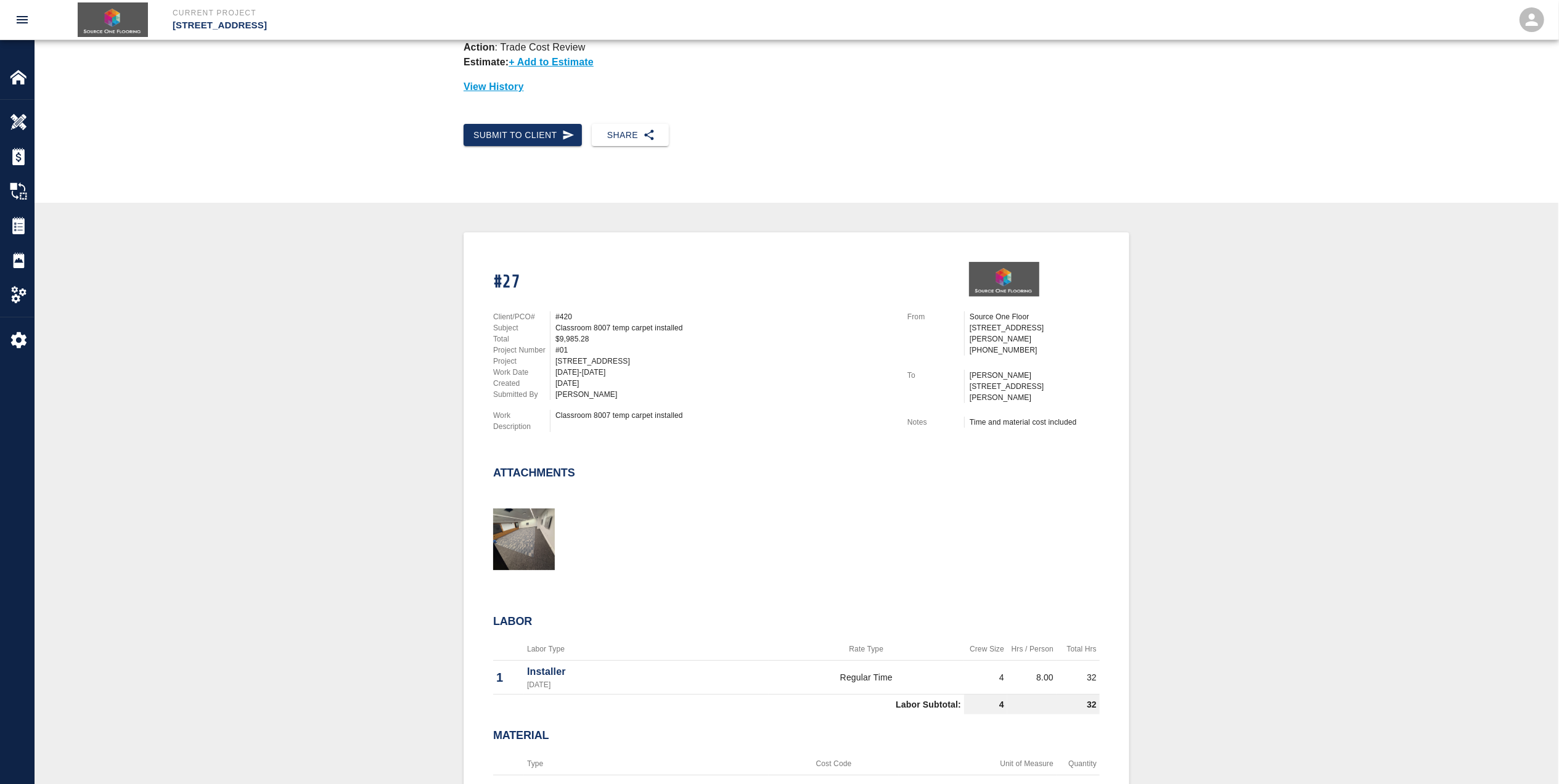
scroll to position [164, 0]
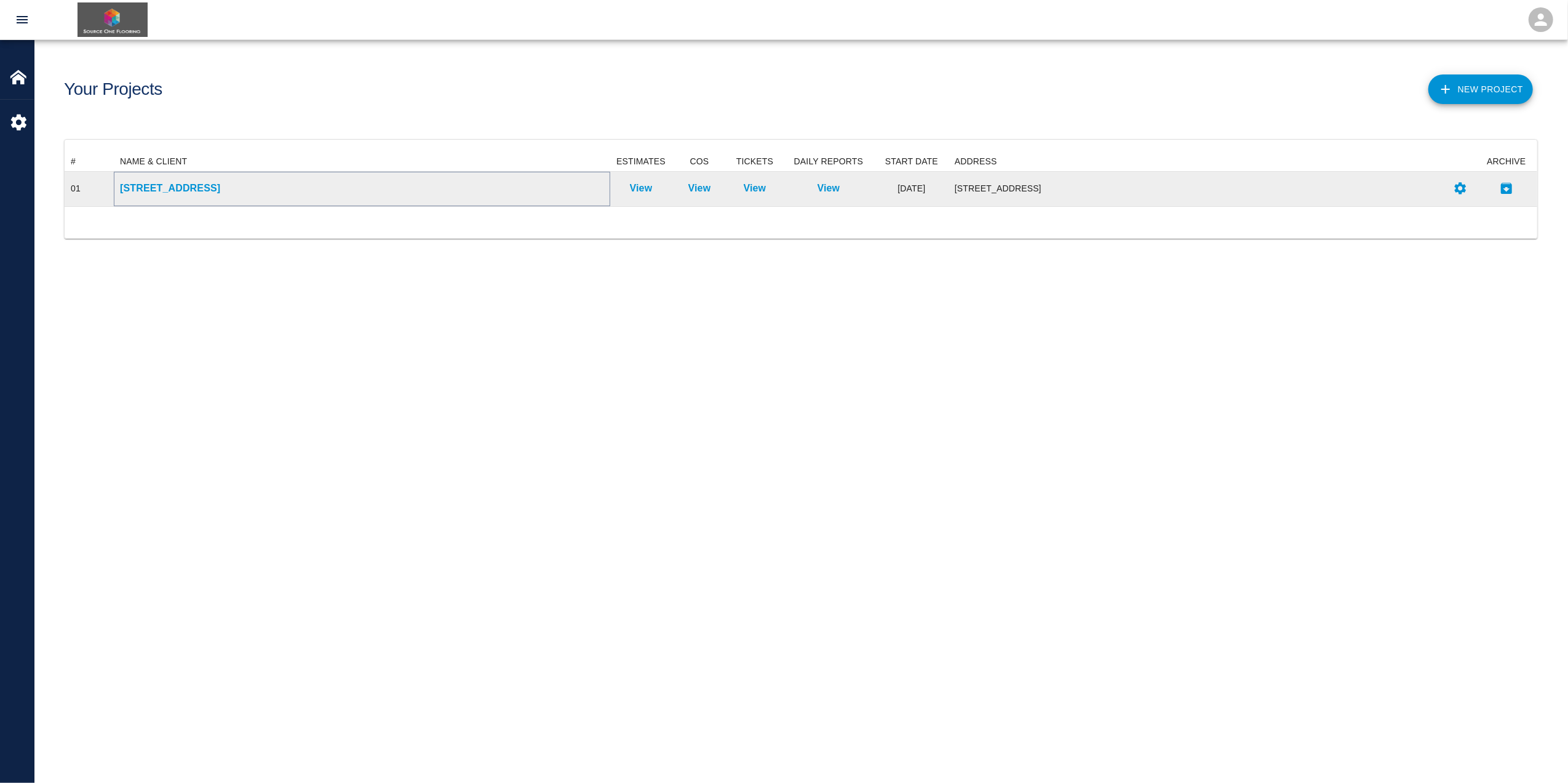
click at [433, 181] on p "[STREET_ADDRESS]" at bounding box center [362, 188] width 484 height 15
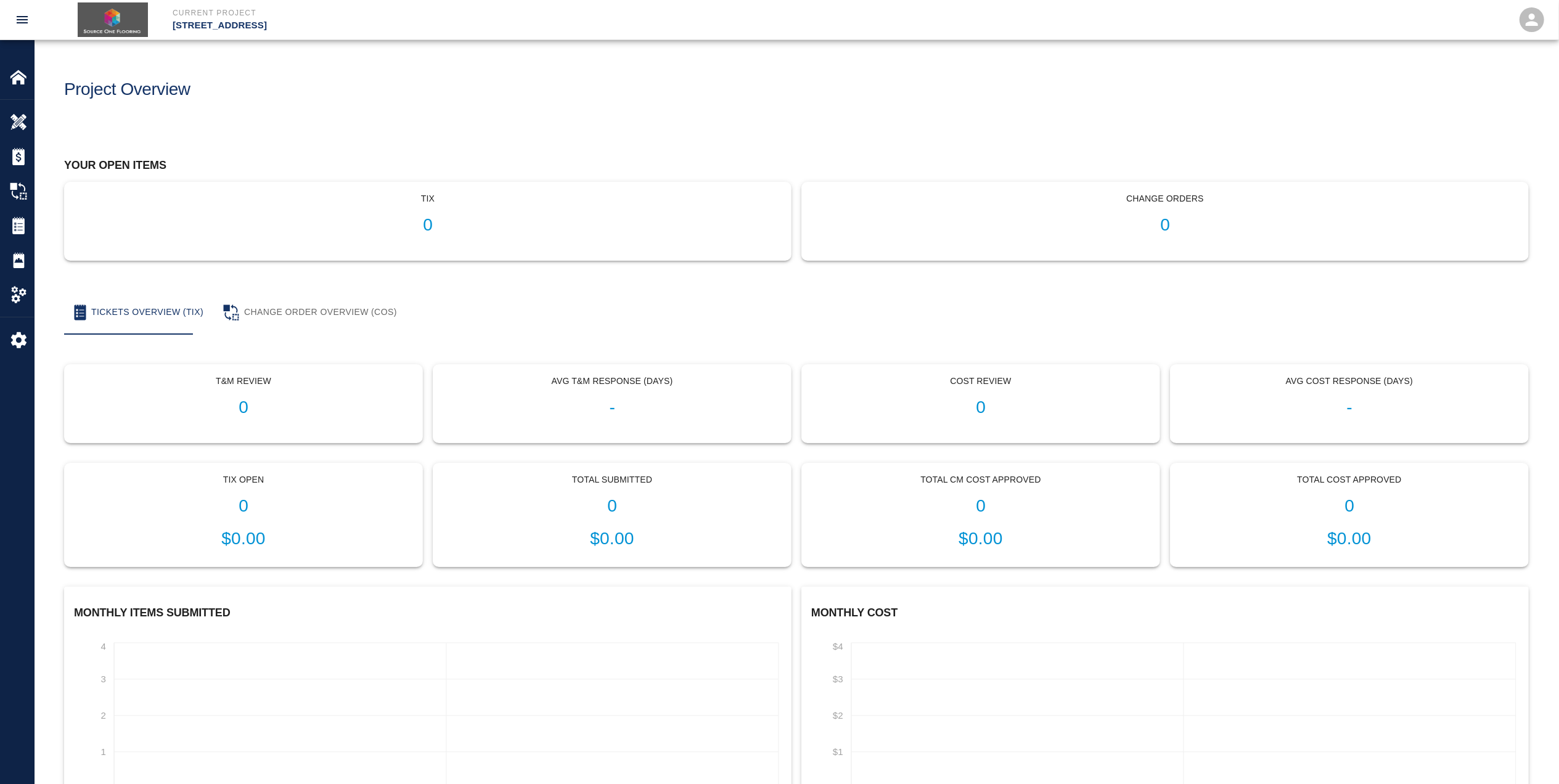
click at [434, 181] on div "tix 0" at bounding box center [428, 220] width 728 height 79
click at [25, 211] on div "Tickets" at bounding box center [17, 225] width 34 height 34
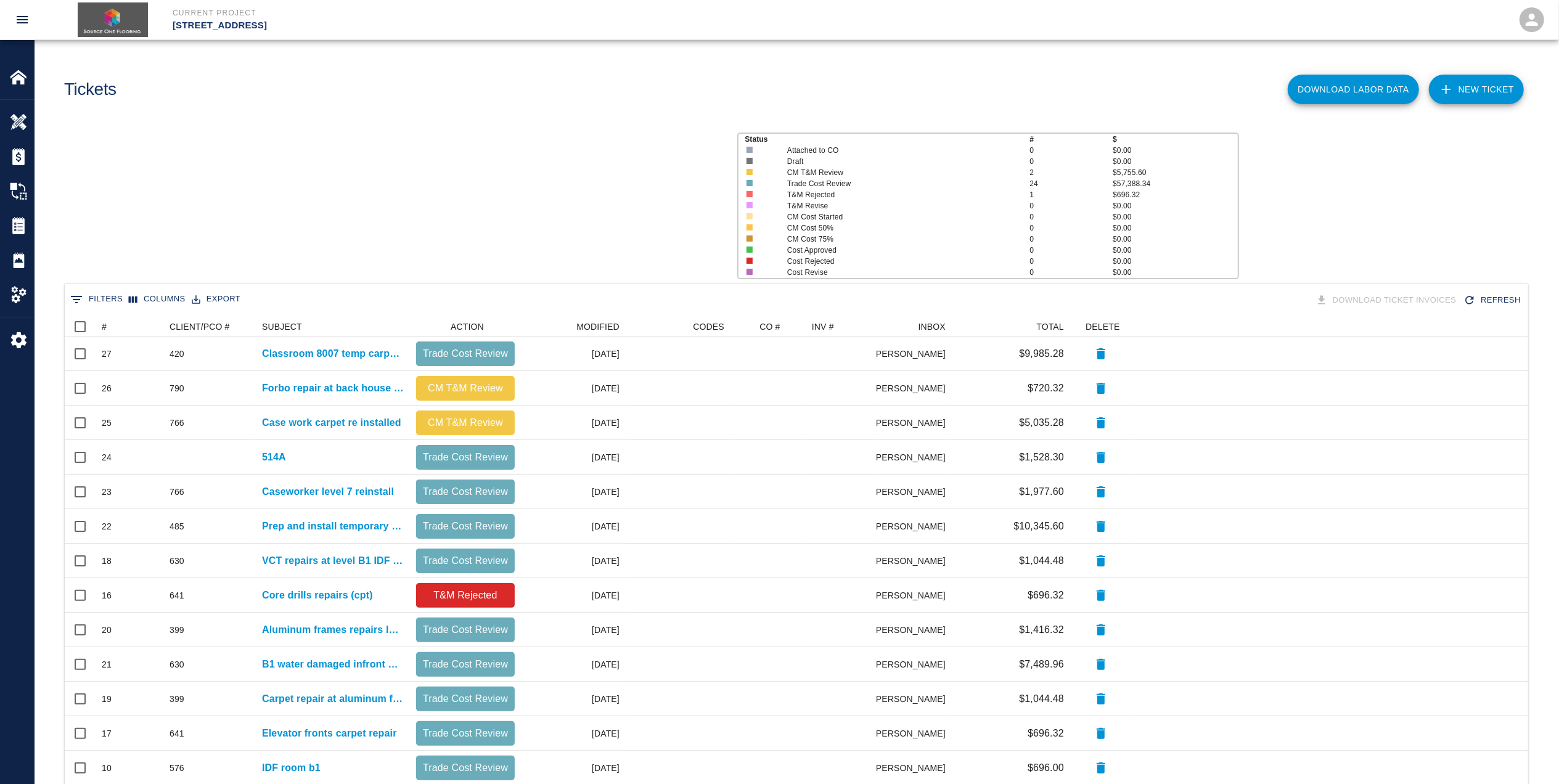
scroll to position [697, 1451]
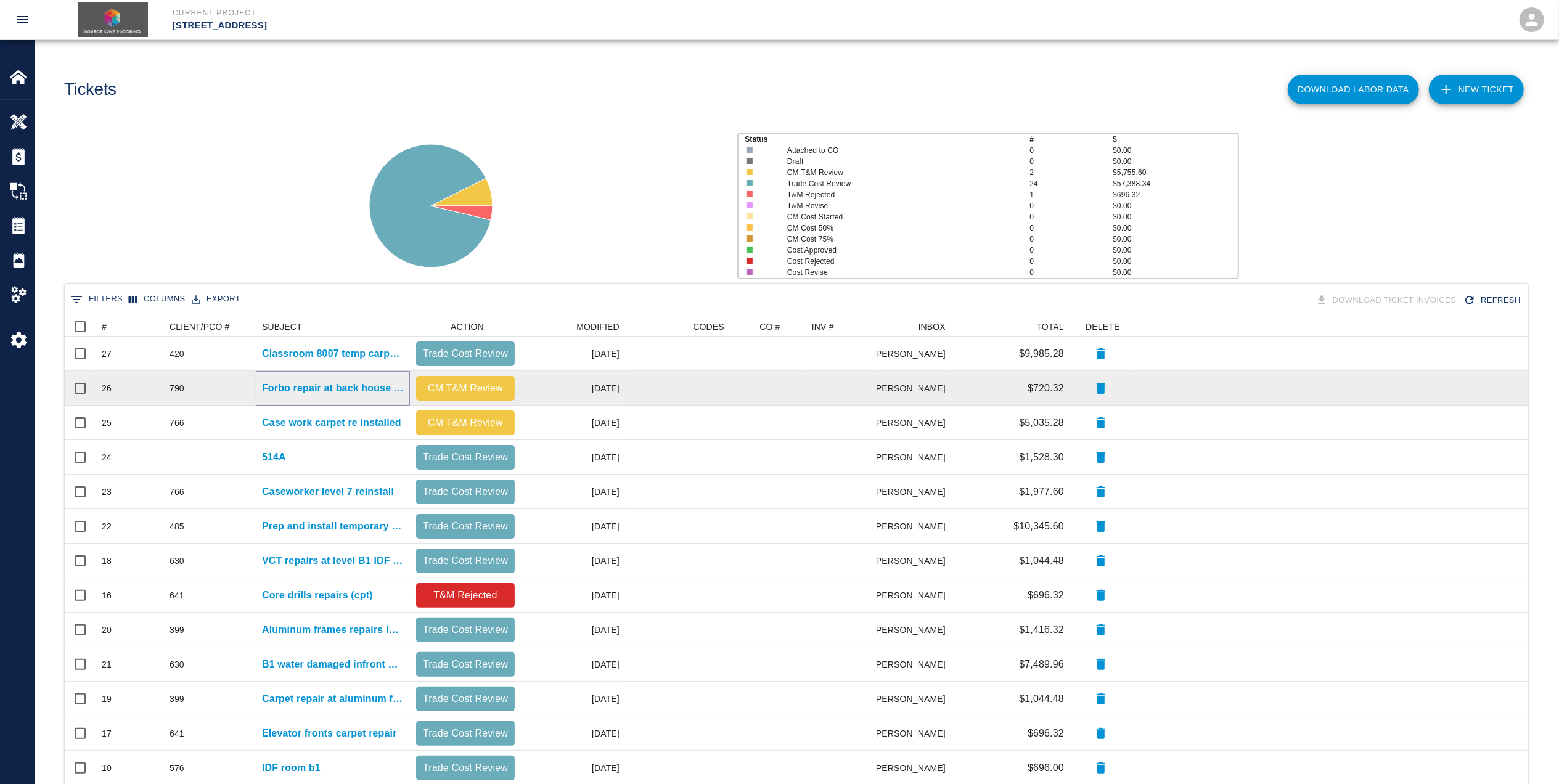
click at [296, 390] on p "Forbo repair at back house corridor" at bounding box center [332, 387] width 142 height 15
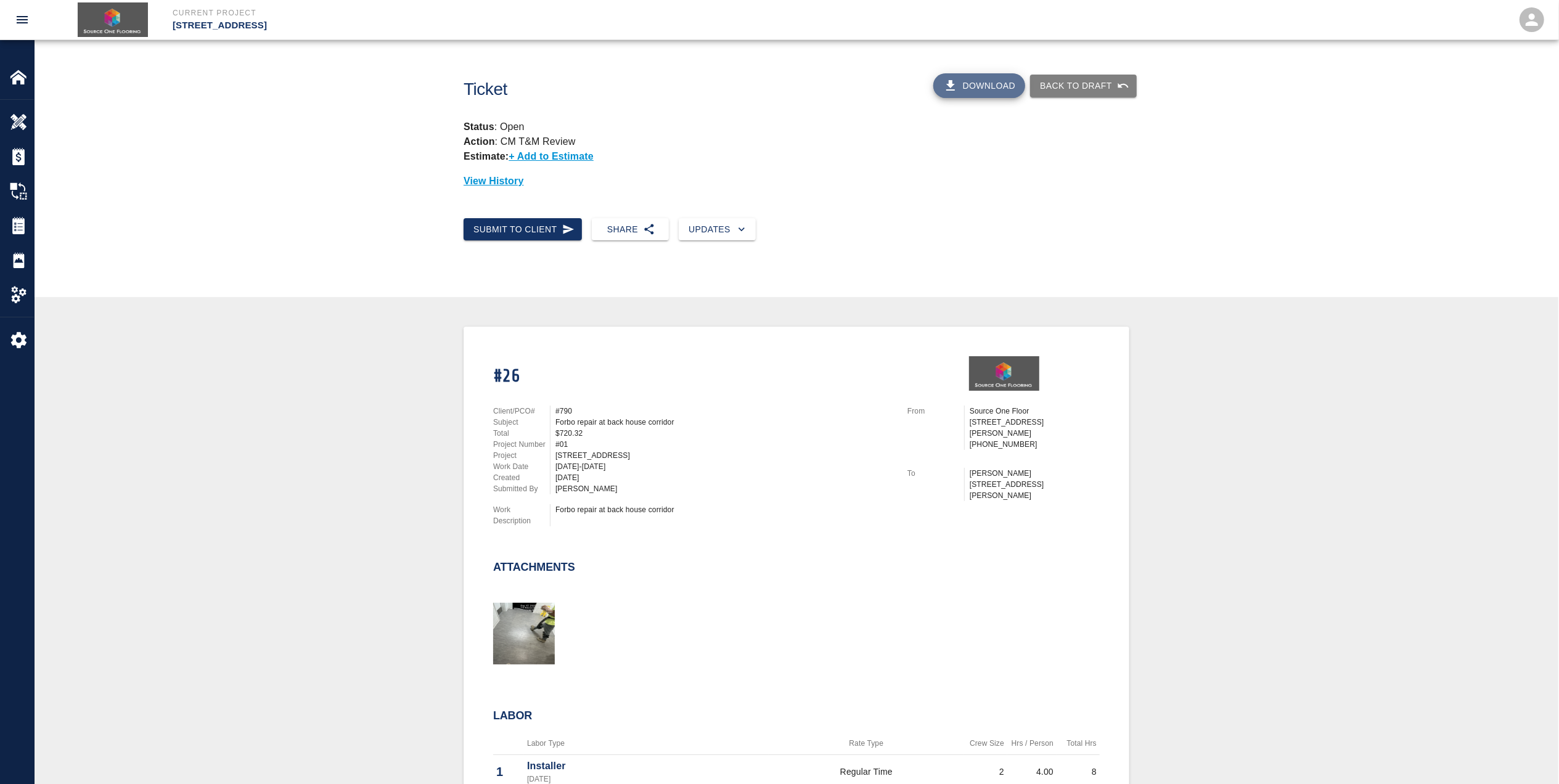
click at [992, 87] on button "Download" at bounding box center [979, 86] width 93 height 24
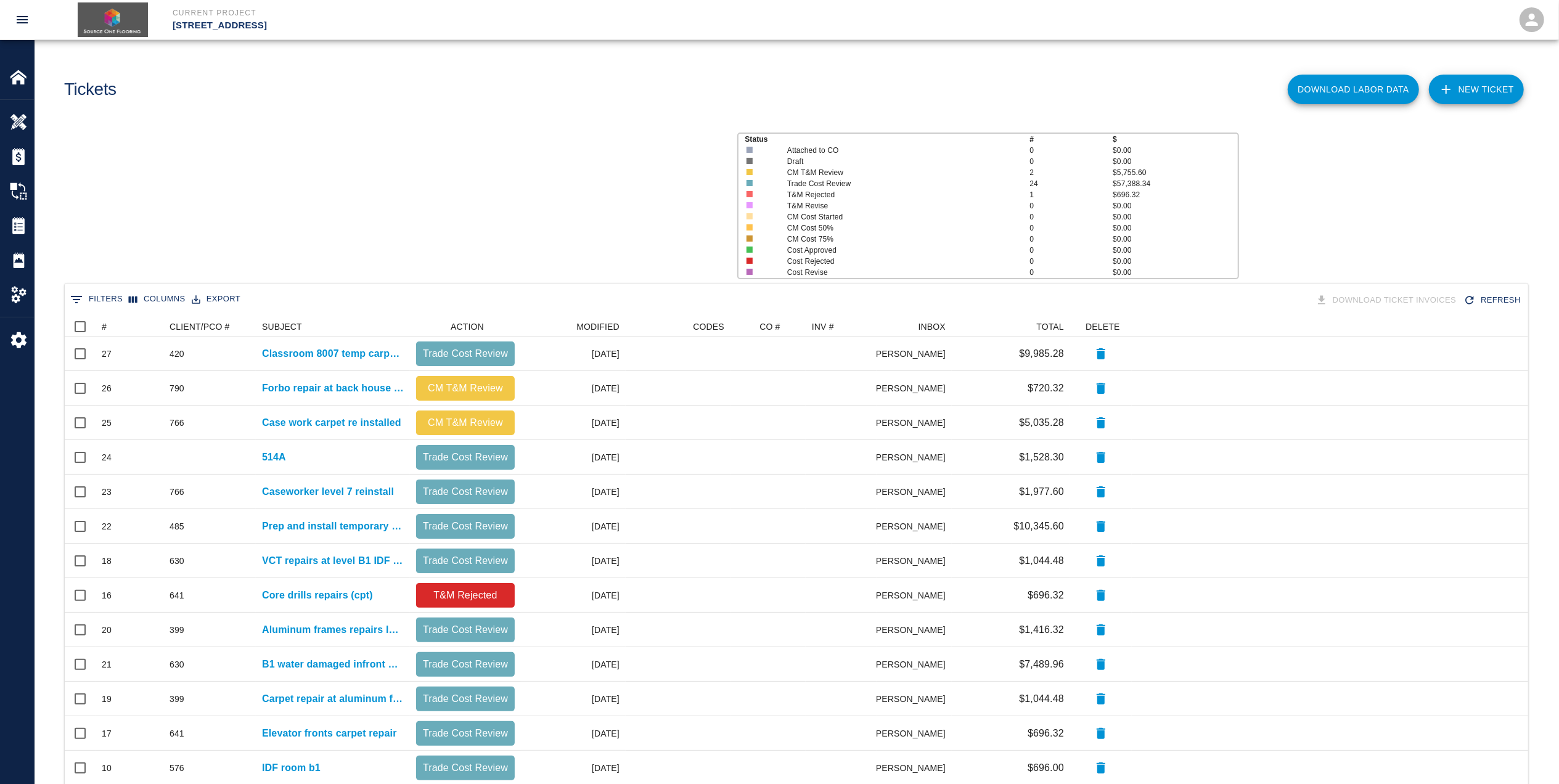
scroll to position [697, 1451]
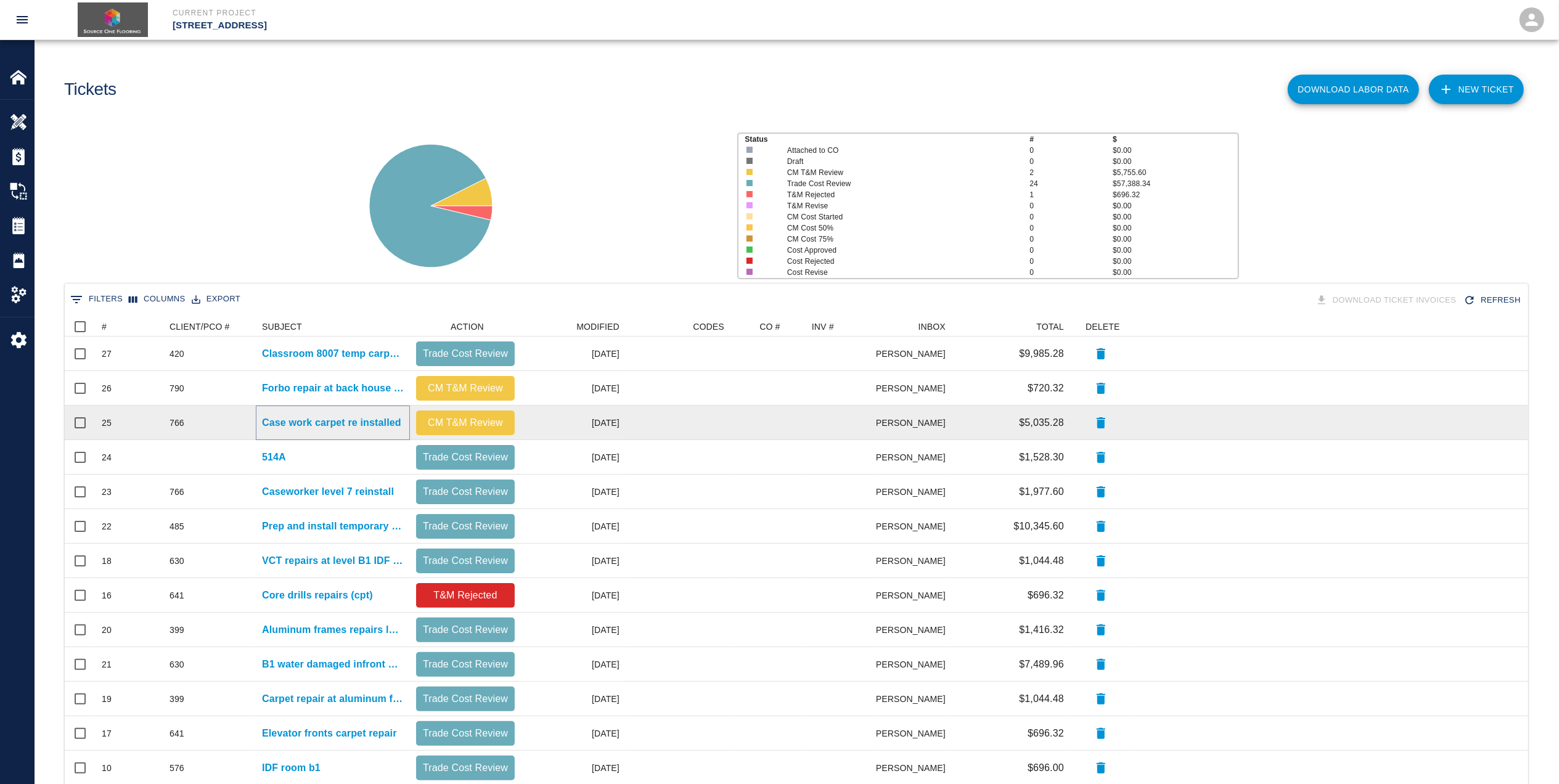
click at [313, 424] on p "Case work carpet re installed" at bounding box center [332, 422] width 139 height 15
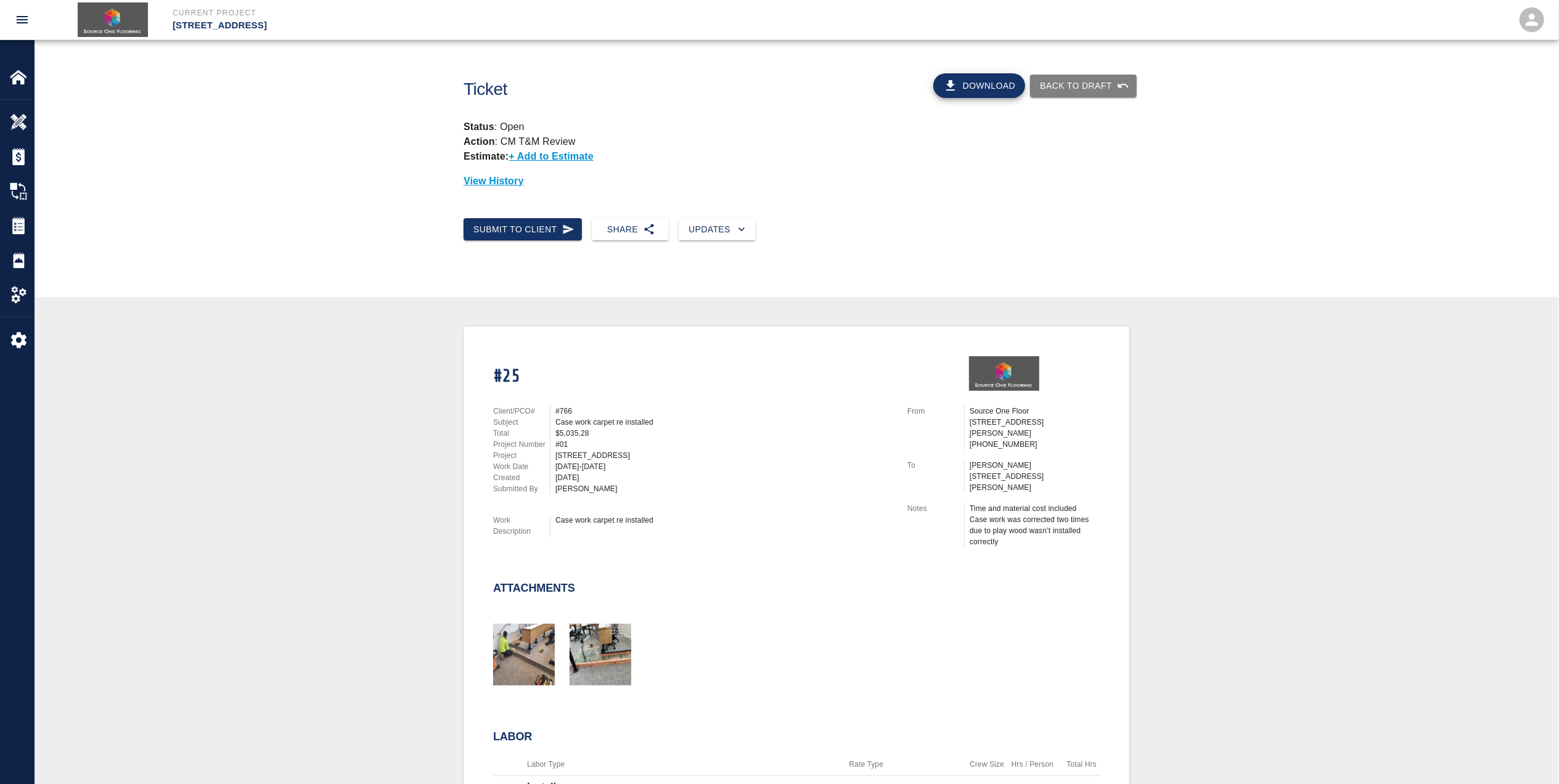
click at [948, 89] on button "Download" at bounding box center [979, 86] width 93 height 24
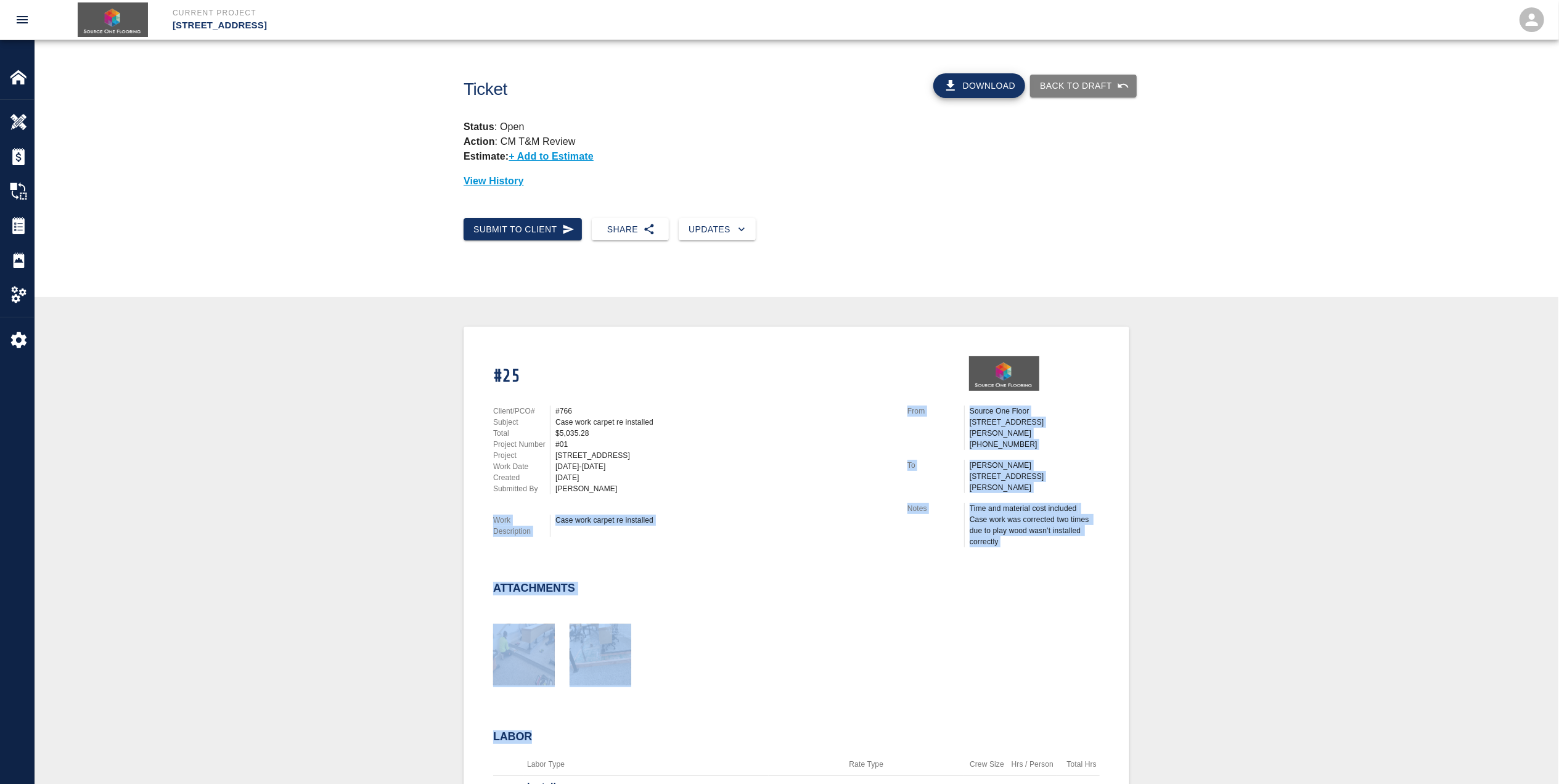
click at [314, 783] on html "Current Project 111 Mass Ave Renovation Home 111 Mass Ave Renovation Overview E…" at bounding box center [779, 392] width 1559 height 784
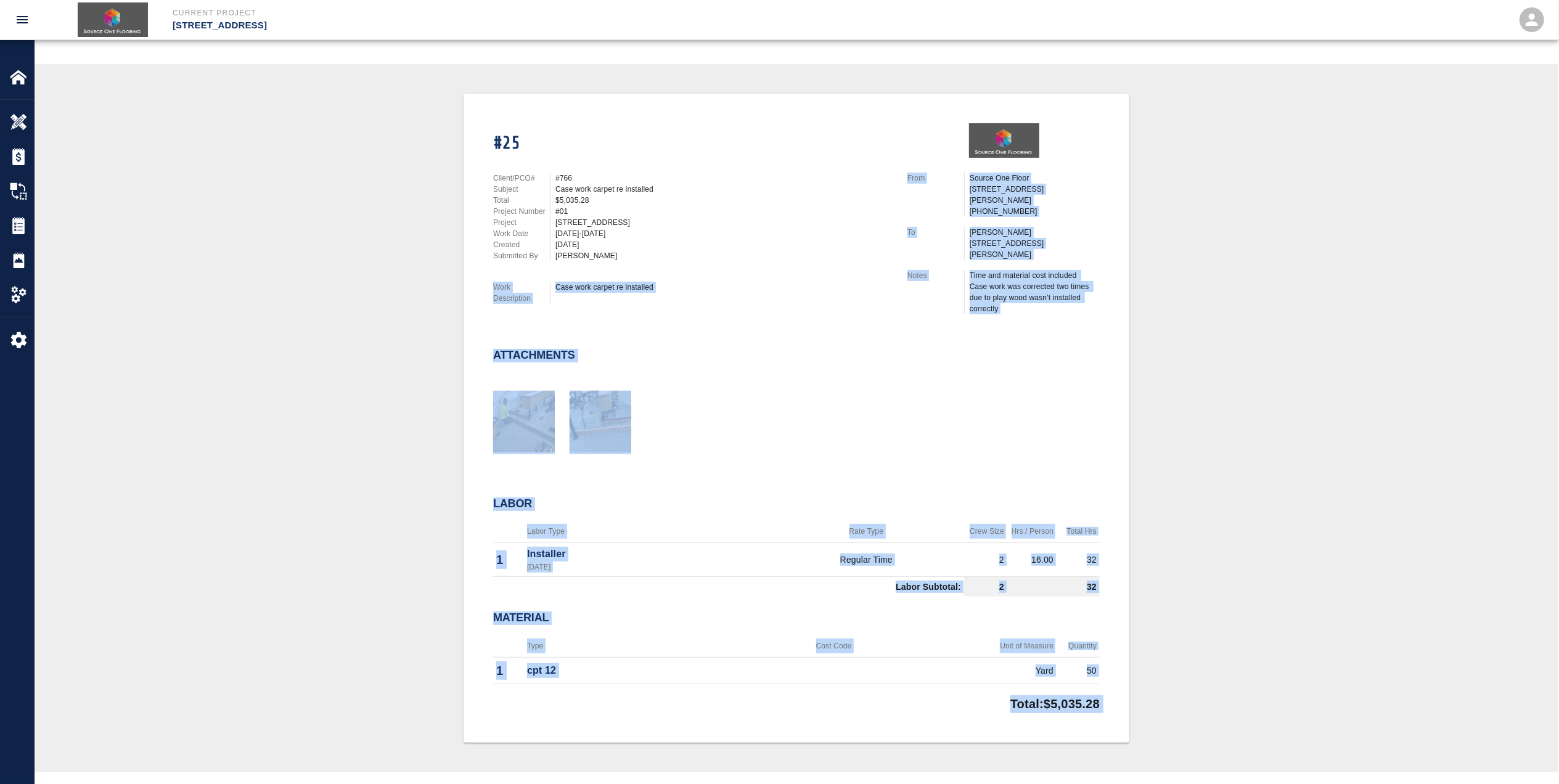
drag, startPoint x: 314, startPoint y: 825, endPoint x: 385, endPoint y: 609, distance: 227.4
click at [385, 609] on div "#25 Client/PCO# #766 Subject Case work carpet re installed Total $5,035.28 Proj…" at bounding box center [797, 417] width 1465 height 648
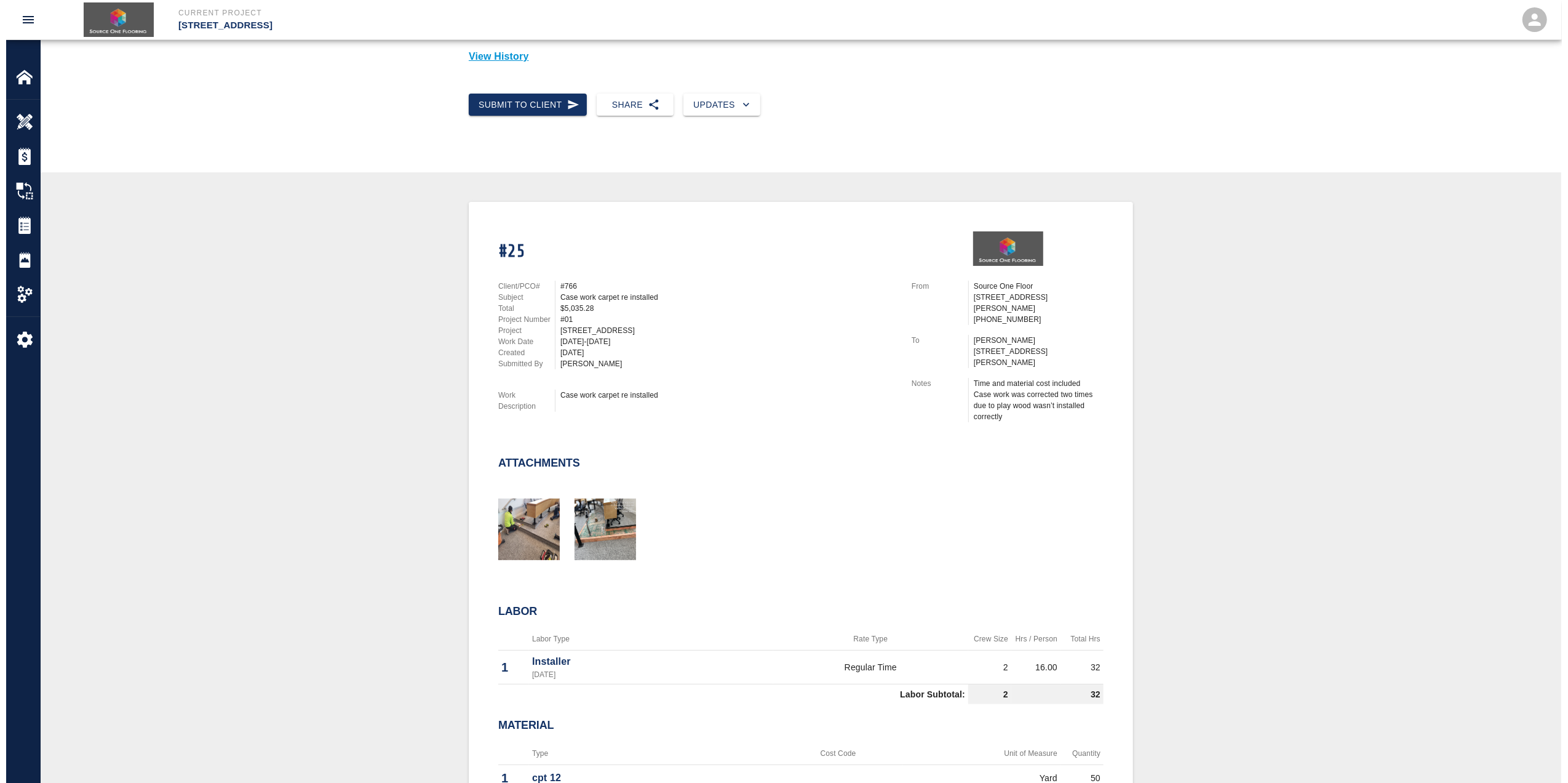
scroll to position [0, 0]
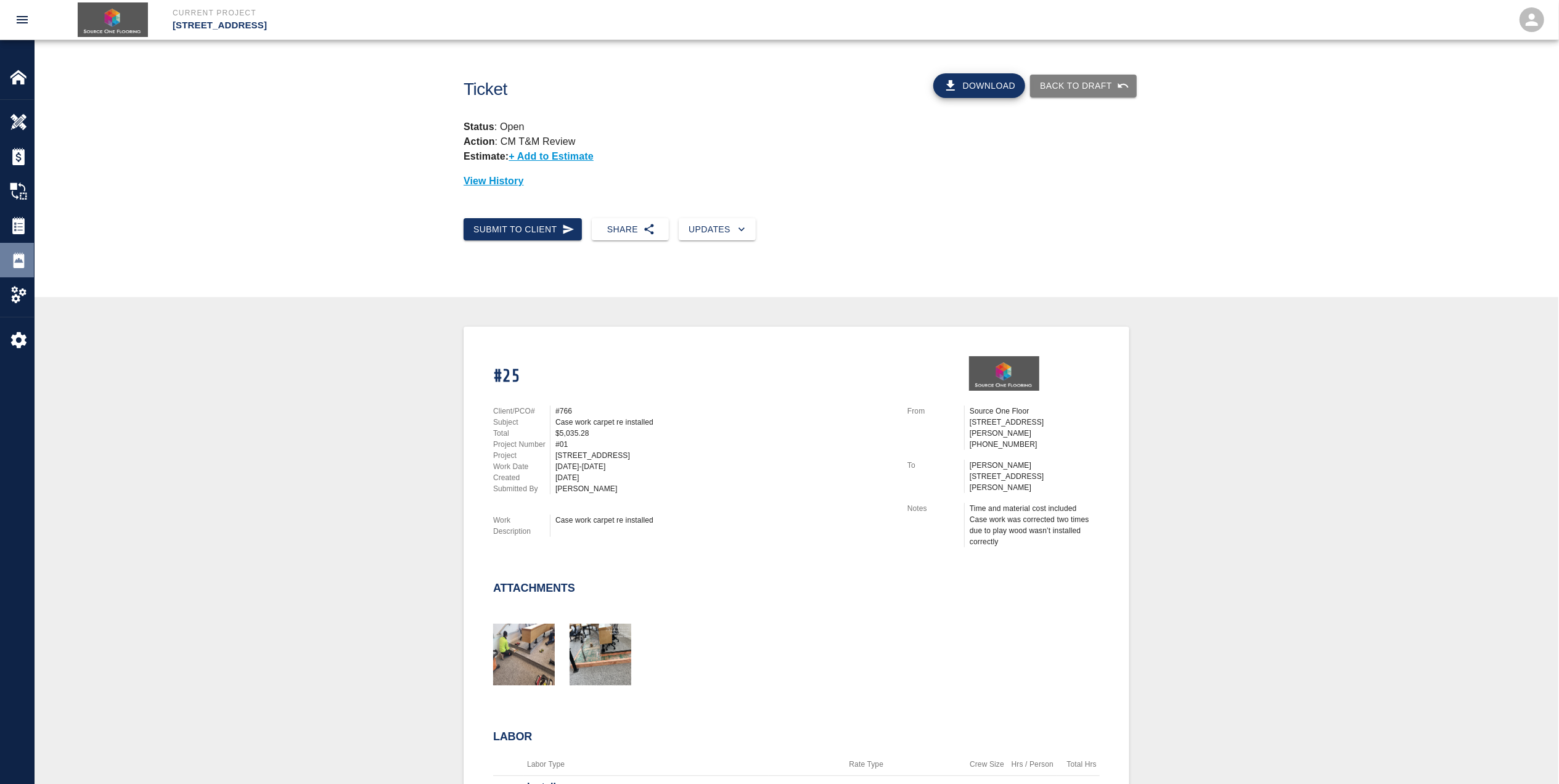
click at [28, 263] on div at bounding box center [27, 260] width 34 height 18
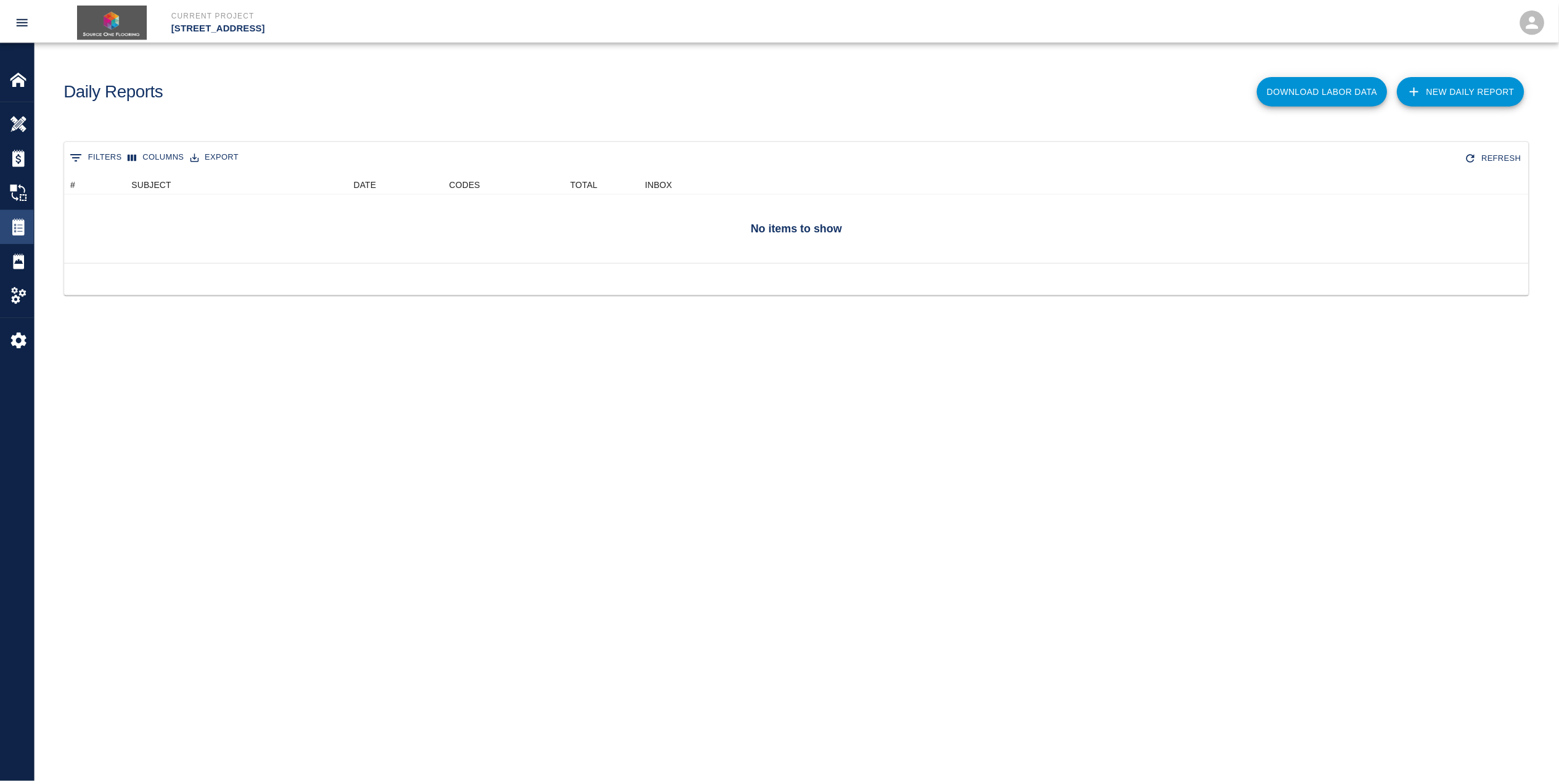
scroll to position [77, 1463]
click at [18, 229] on img at bounding box center [18, 225] width 18 height 18
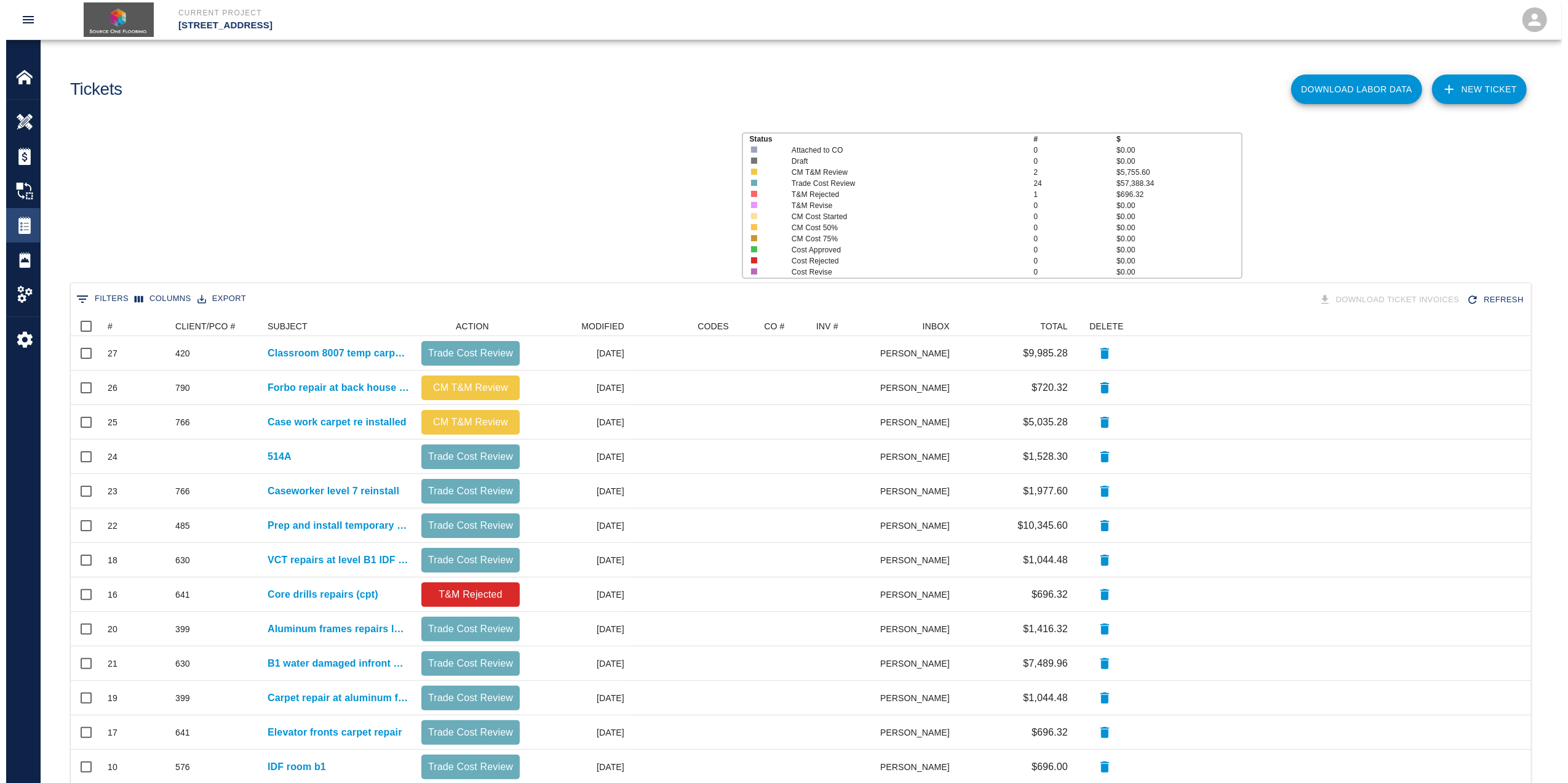
scroll to position [697, 1448]
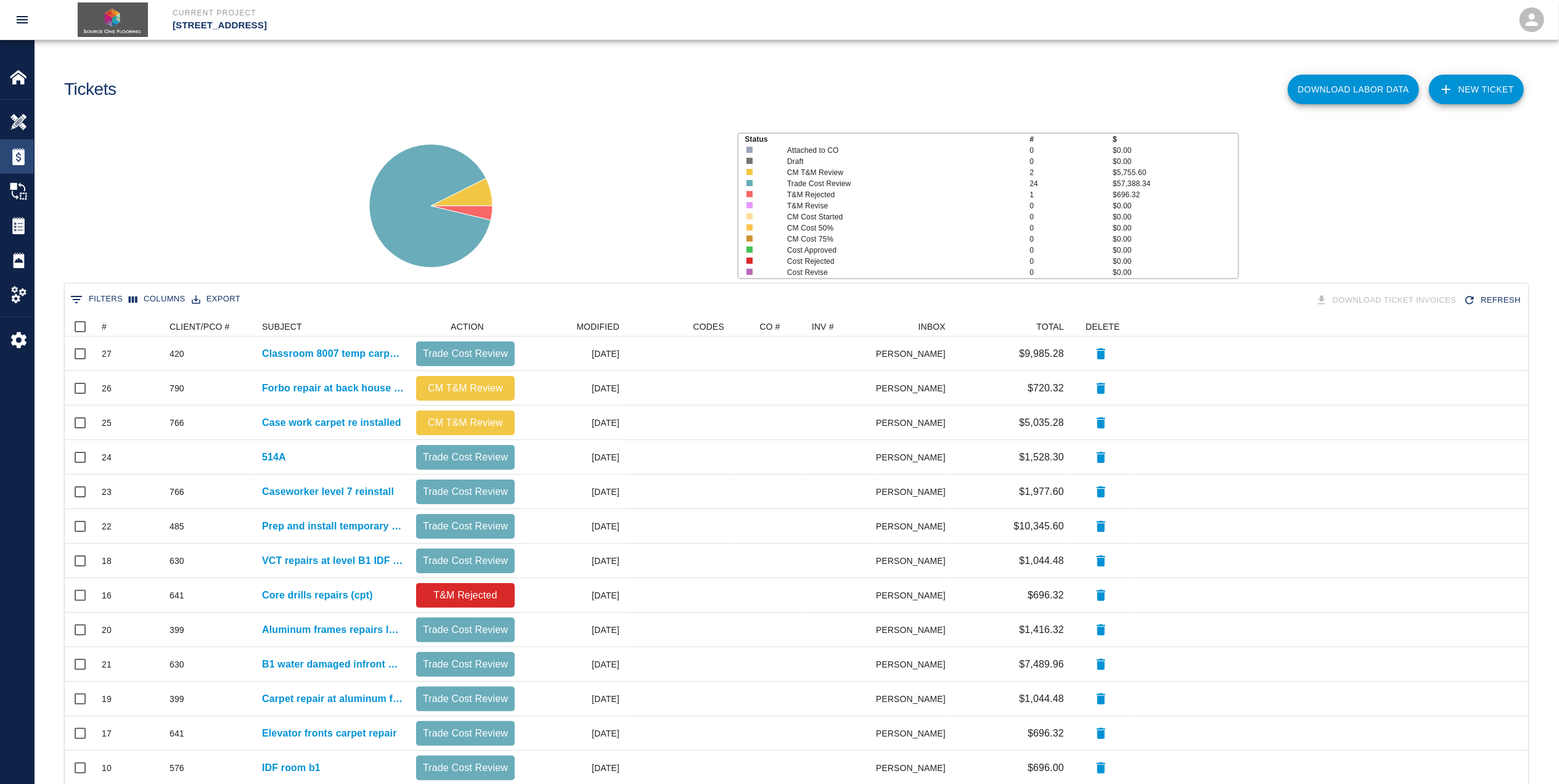
click at [22, 153] on img at bounding box center [18, 156] width 18 height 18
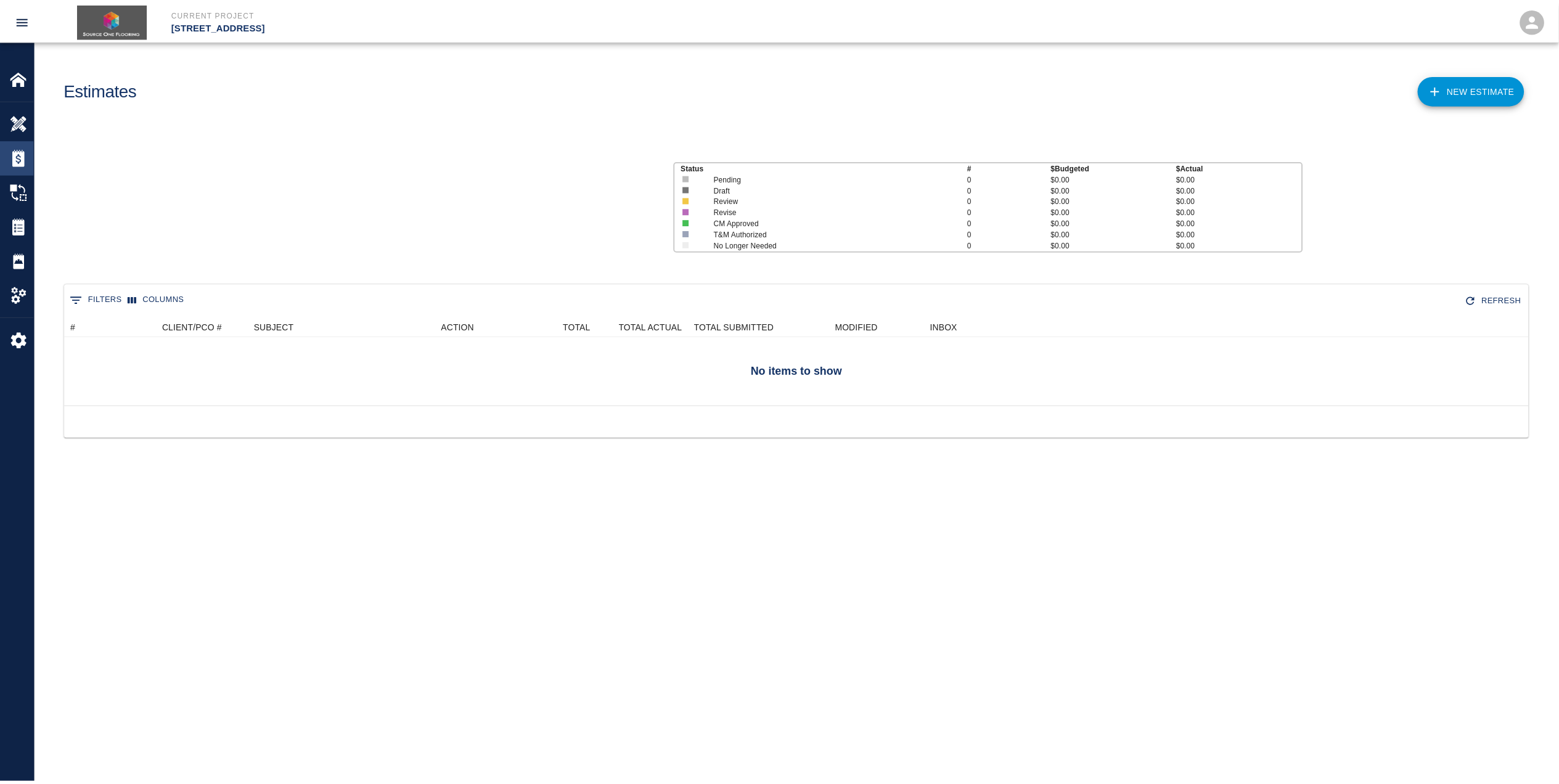
scroll to position [77, 1463]
click at [18, 101] on ul "111 Mass Ave Renovation Overview Estimates Change Orders Tickets Daily Reports …" at bounding box center [17, 207] width 34 height 217
click at [20, 232] on img at bounding box center [18, 225] width 18 height 18
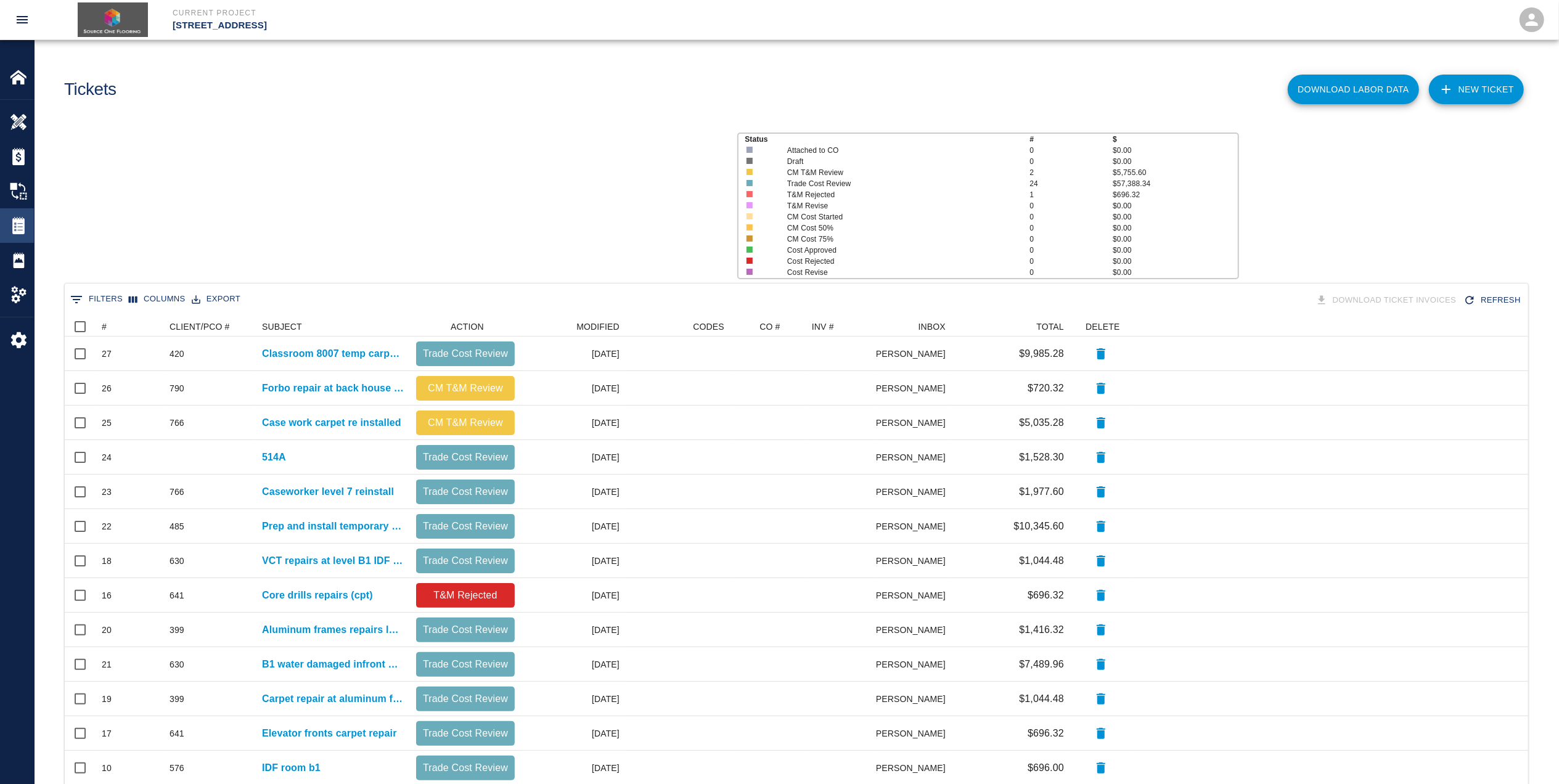
scroll to position [697, 1451]
